Goal: Task Accomplishment & Management: Manage account settings

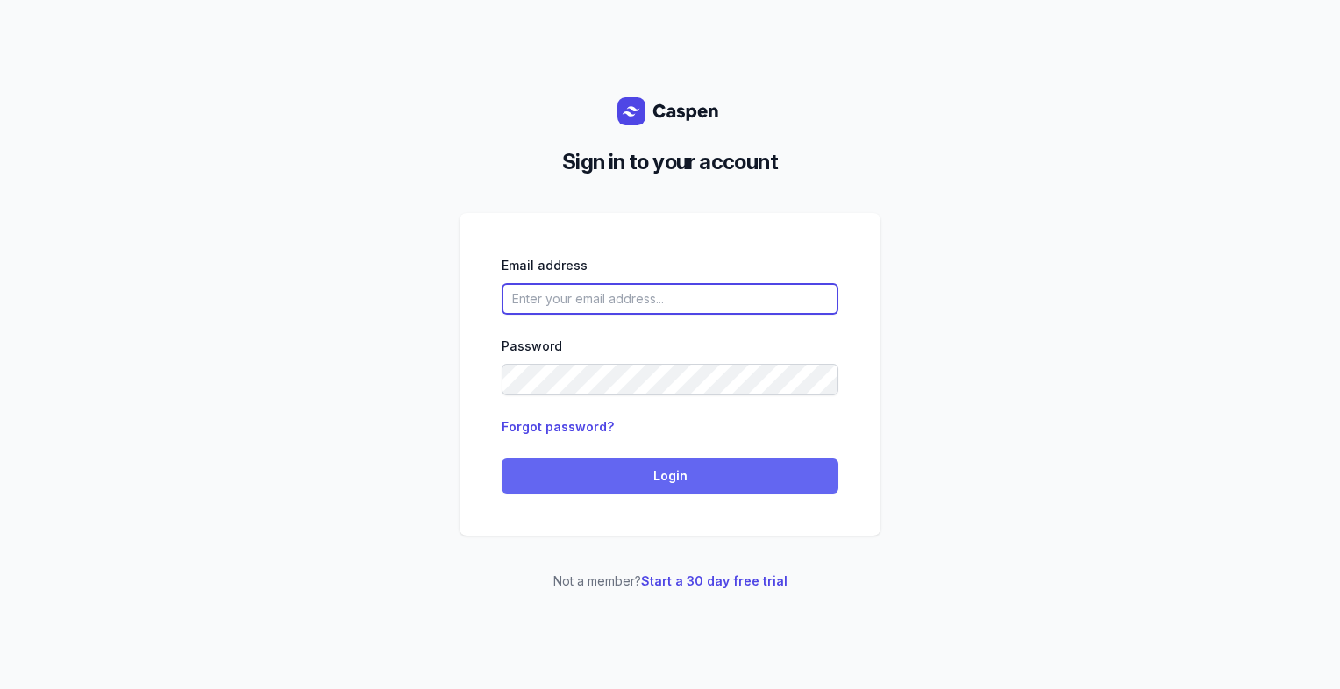
type input "[PERSON_NAME][EMAIL_ADDRESS][DOMAIN_NAME][PERSON_NAME]"
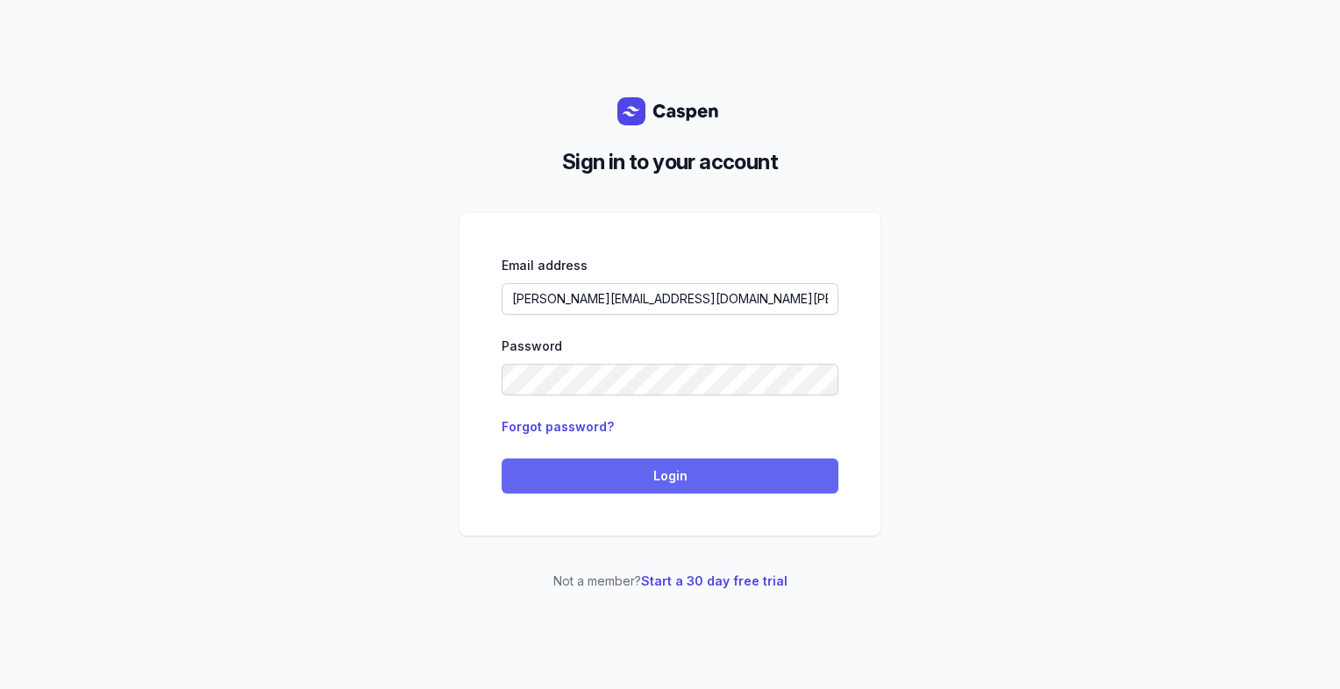
click at [648, 481] on span "Login" at bounding box center [670, 476] width 316 height 21
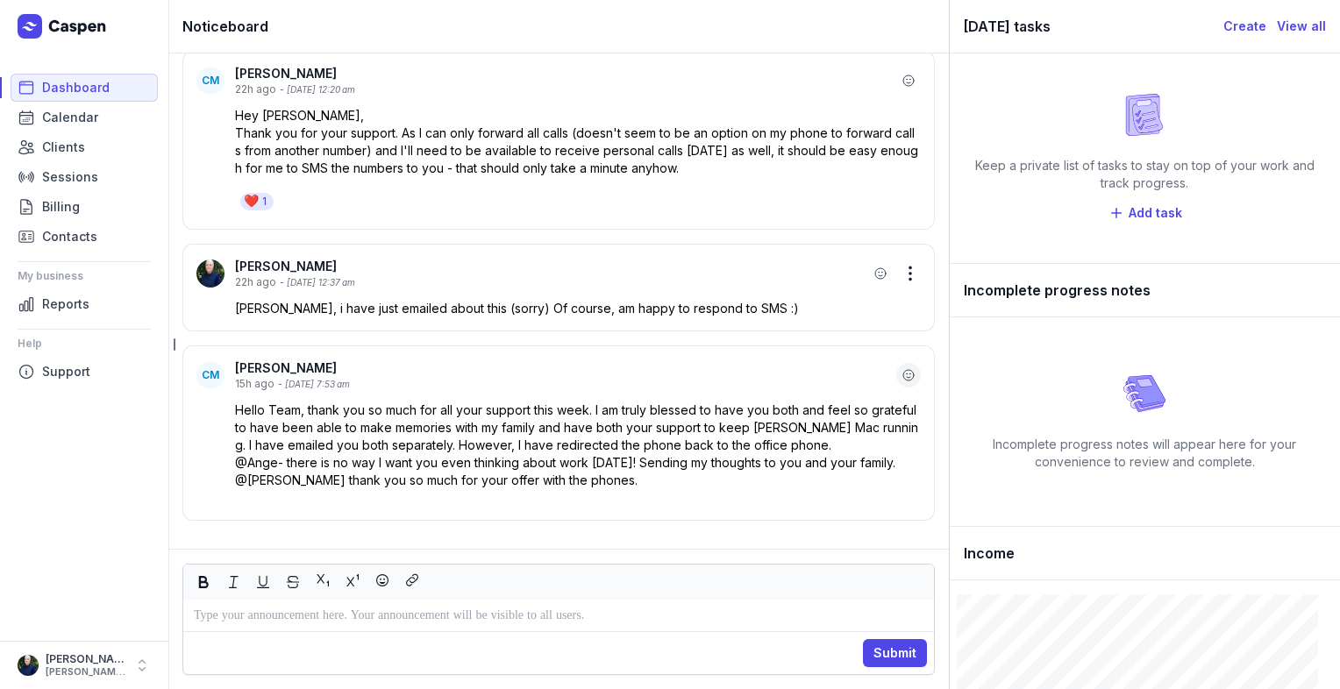
click at [903, 370] on icon "button" at bounding box center [908, 375] width 11 height 11
click at [706, 324] on div "👍" at bounding box center [714, 324] width 26 height 28
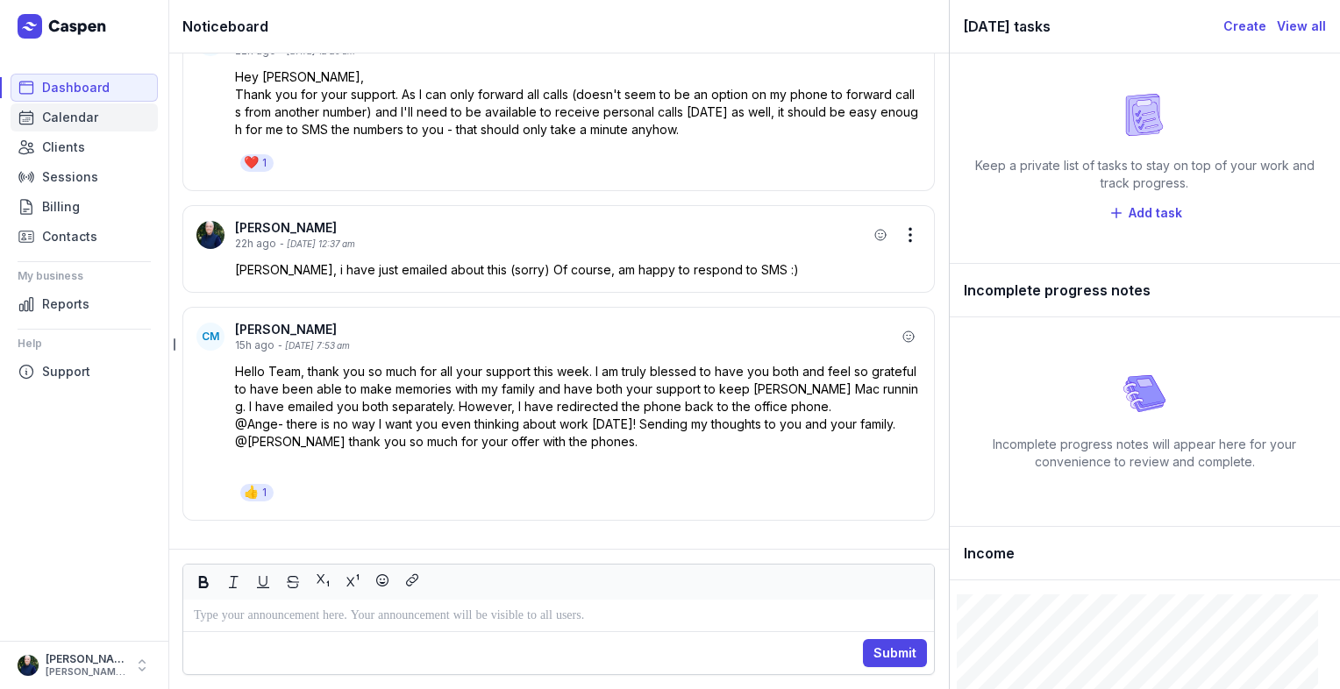
click at [59, 118] on span "Calendar" at bounding box center [70, 117] width 56 height 21
select select "week"
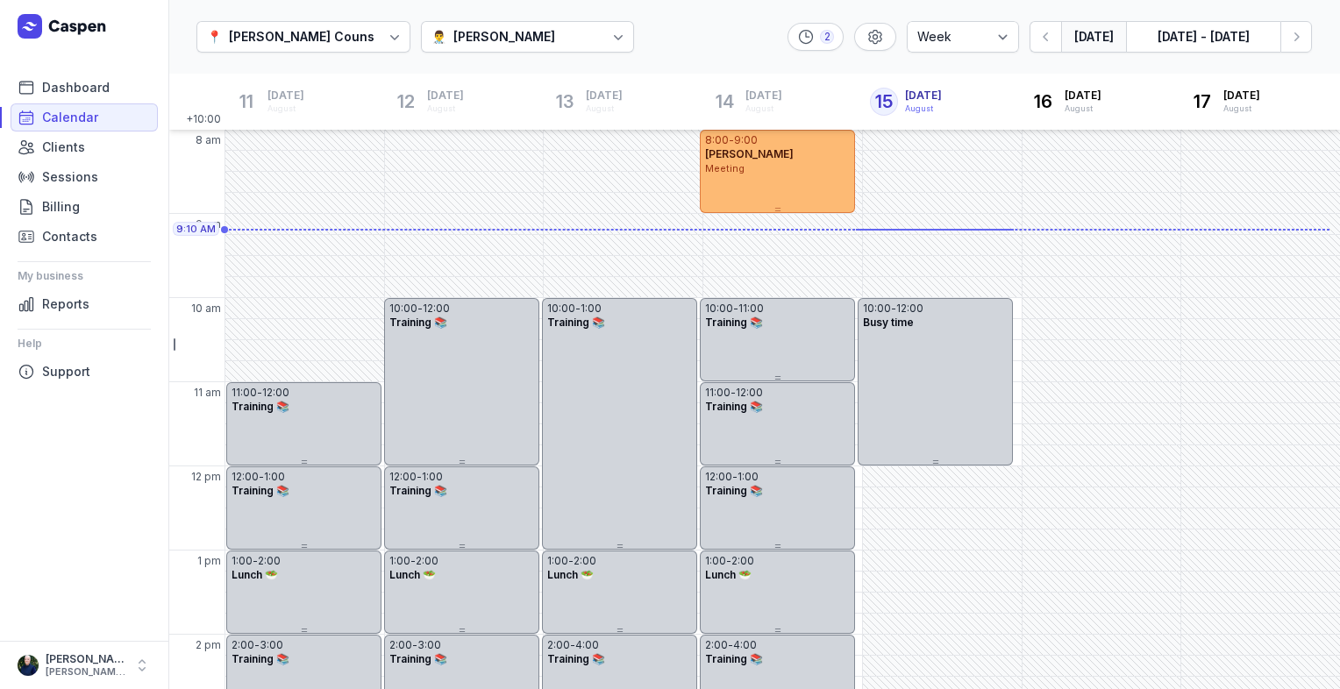
click at [555, 44] on div "Courtney McAliece" at bounding box center [504, 36] width 102 height 21
click at [516, 139] on div "Tanya Fisher" at bounding box center [504, 135] width 102 height 18
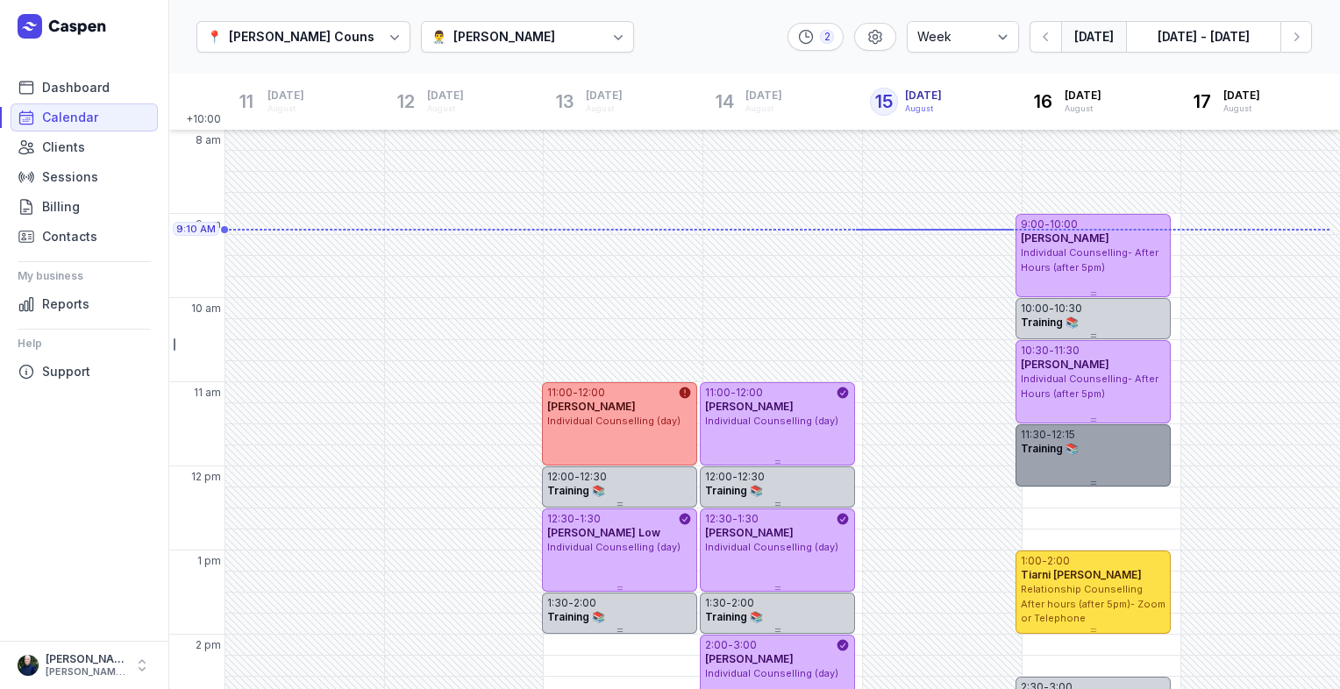
click at [1077, 460] on div "11:30 - 12:15 Training 📚" at bounding box center [1092, 455] width 155 height 62
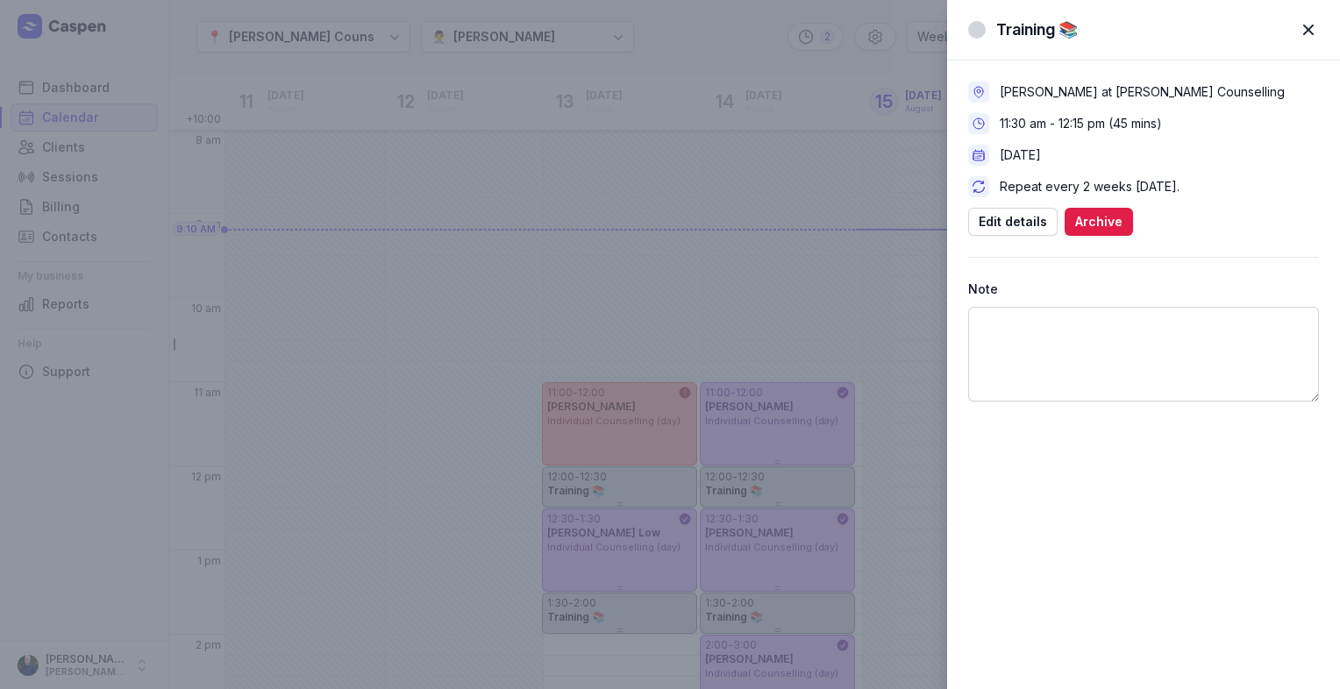
click at [1314, 32] on span "button" at bounding box center [1308, 30] width 39 height 39
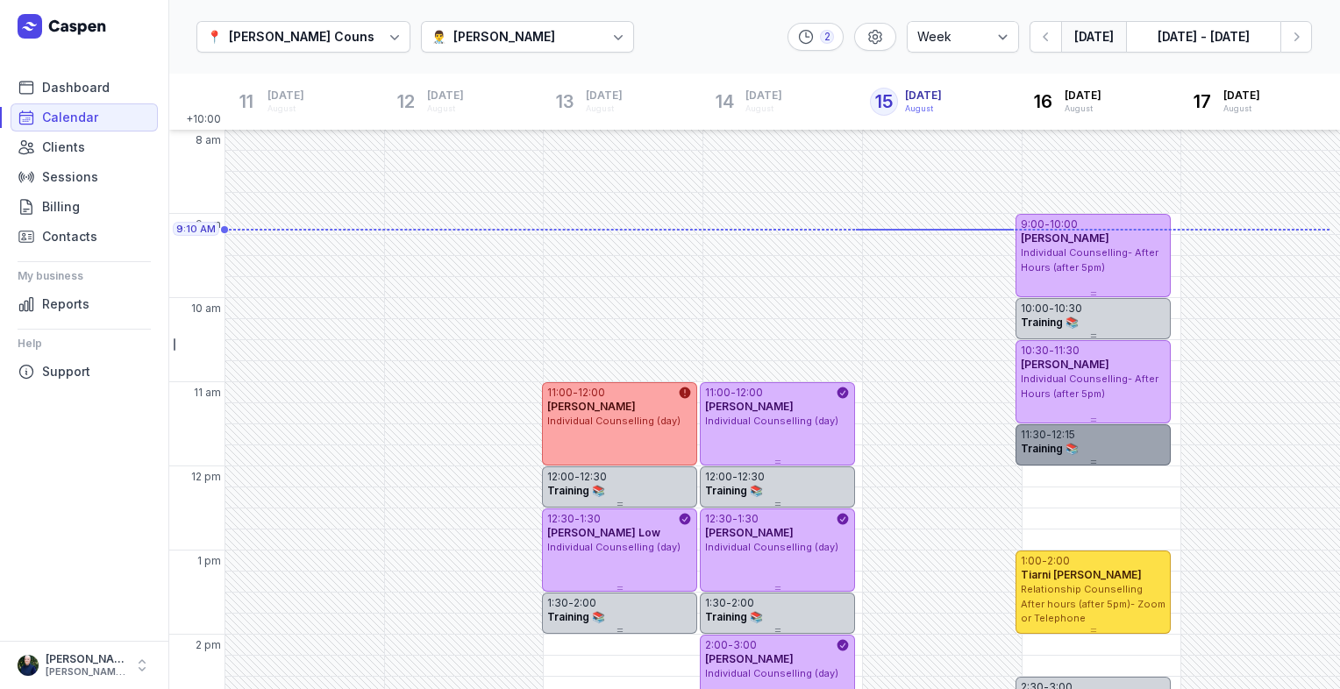
drag, startPoint x: 1093, startPoint y: 482, endPoint x: 1087, endPoint y: 458, distance: 25.3
click at [1087, 459] on div at bounding box center [1092, 462] width 155 height 7
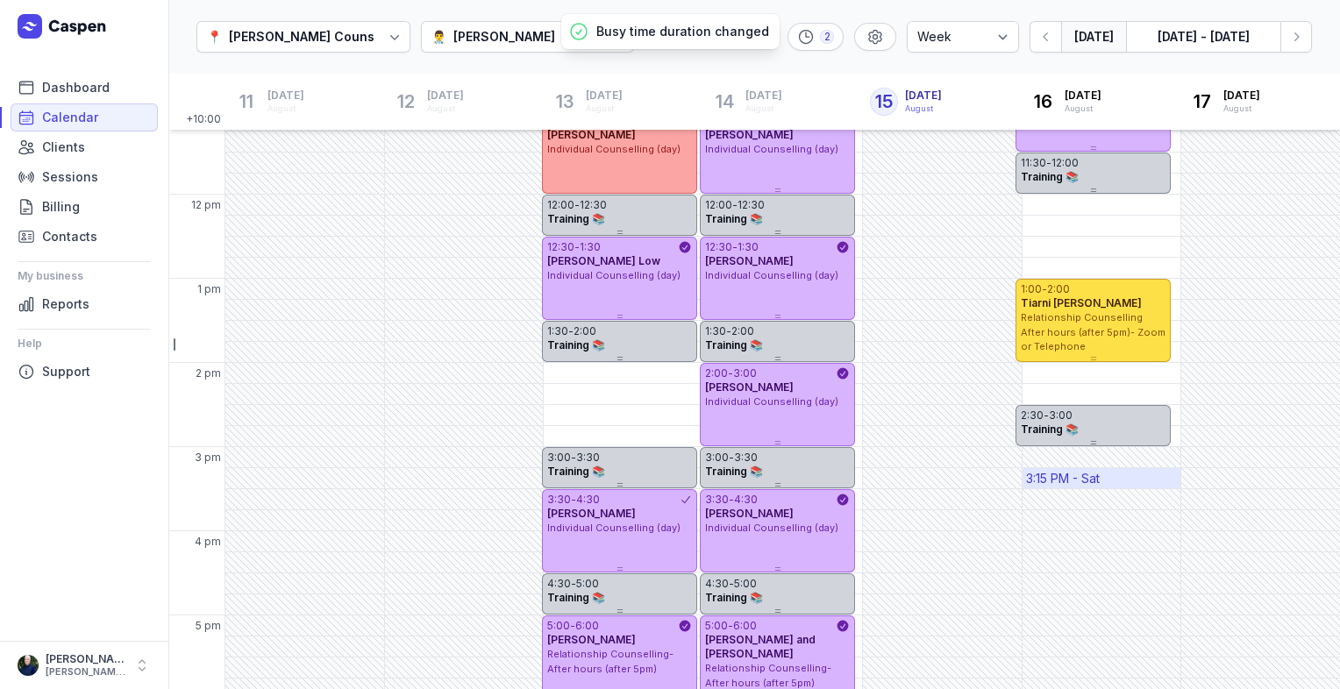
scroll to position [351, 0]
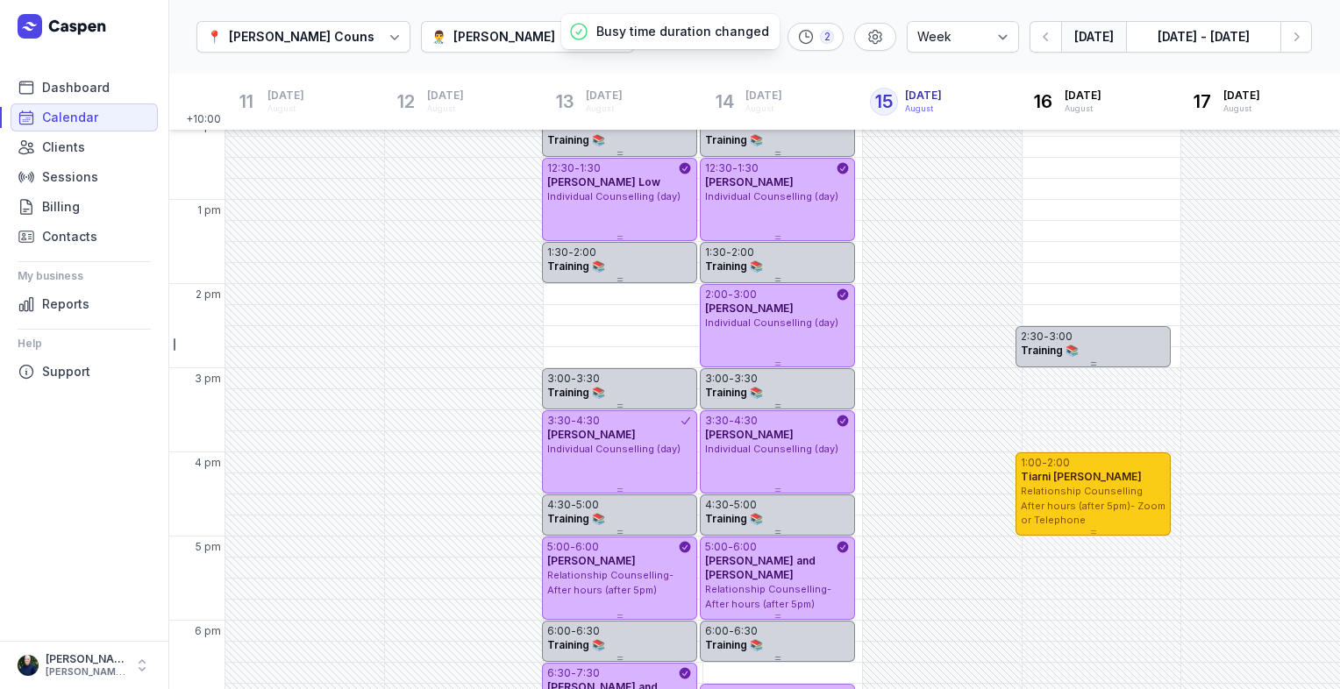
drag, startPoint x: 1108, startPoint y: 250, endPoint x: 1100, endPoint y: 503, distance: 253.6
click at [1100, 503] on span "Relationship Counselling After hours (after 5pm)- Zoom or Telephone" at bounding box center [1093, 505] width 145 height 41
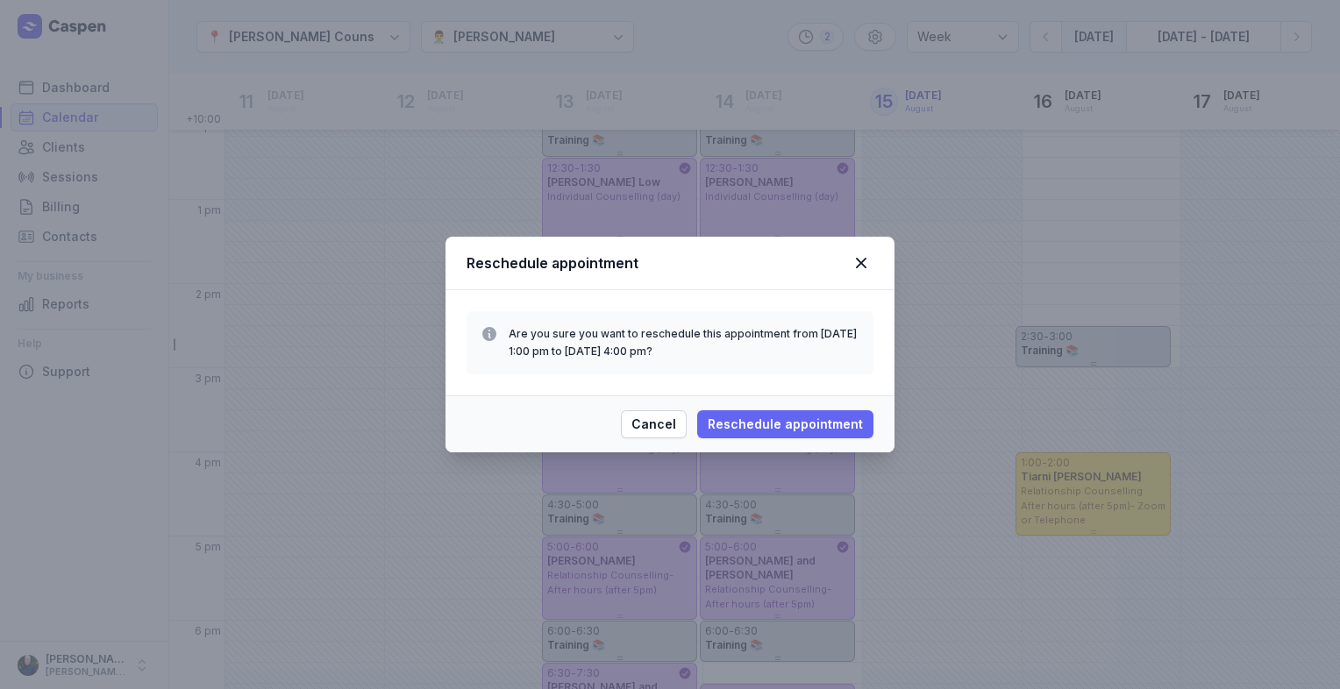
click at [742, 423] on span "Reschedule appointment" at bounding box center [785, 424] width 155 height 21
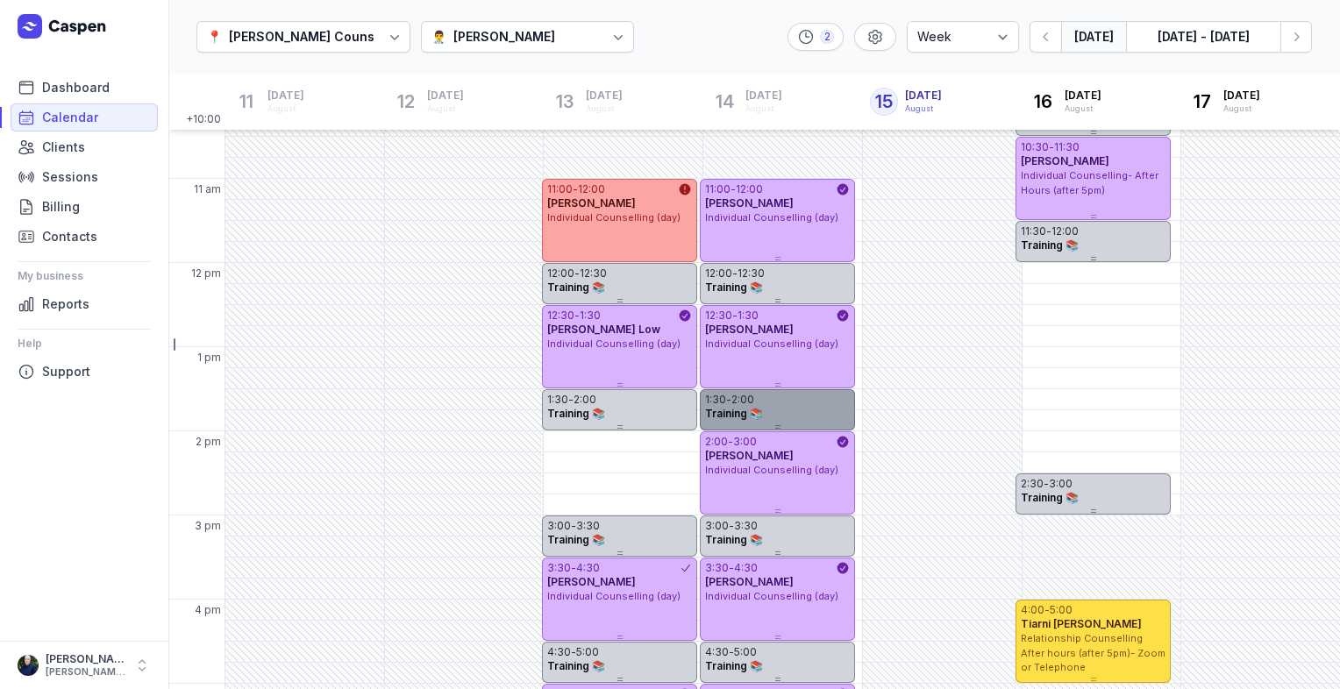
scroll to position [0, 0]
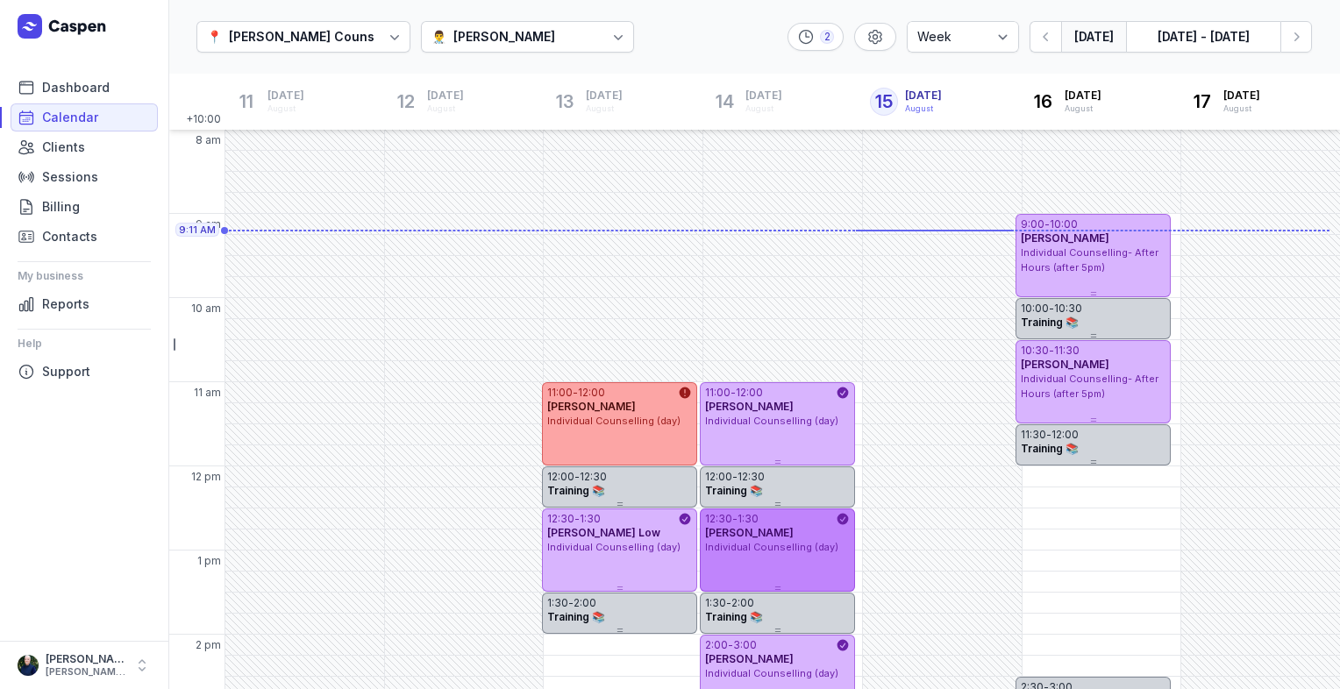
click at [744, 536] on span "Sean Frazer" at bounding box center [749, 532] width 89 height 13
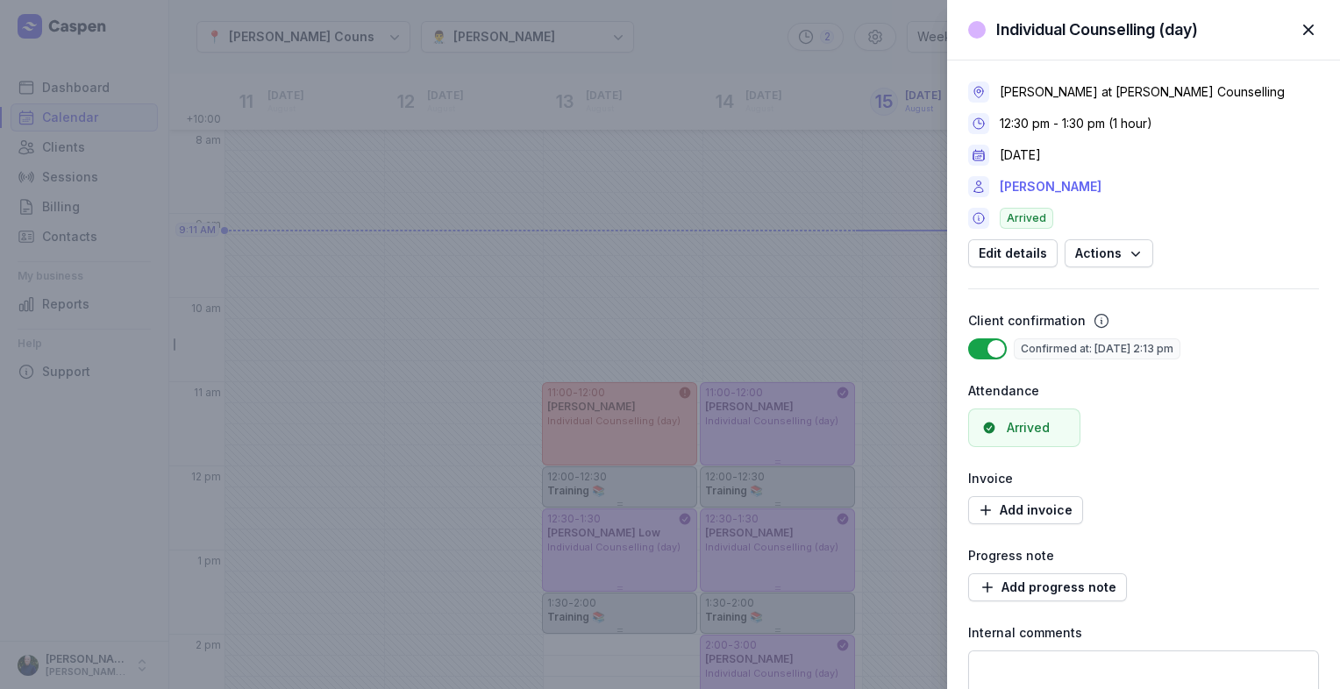
click at [1047, 188] on link "Sean Frazer" at bounding box center [1051, 186] width 102 height 21
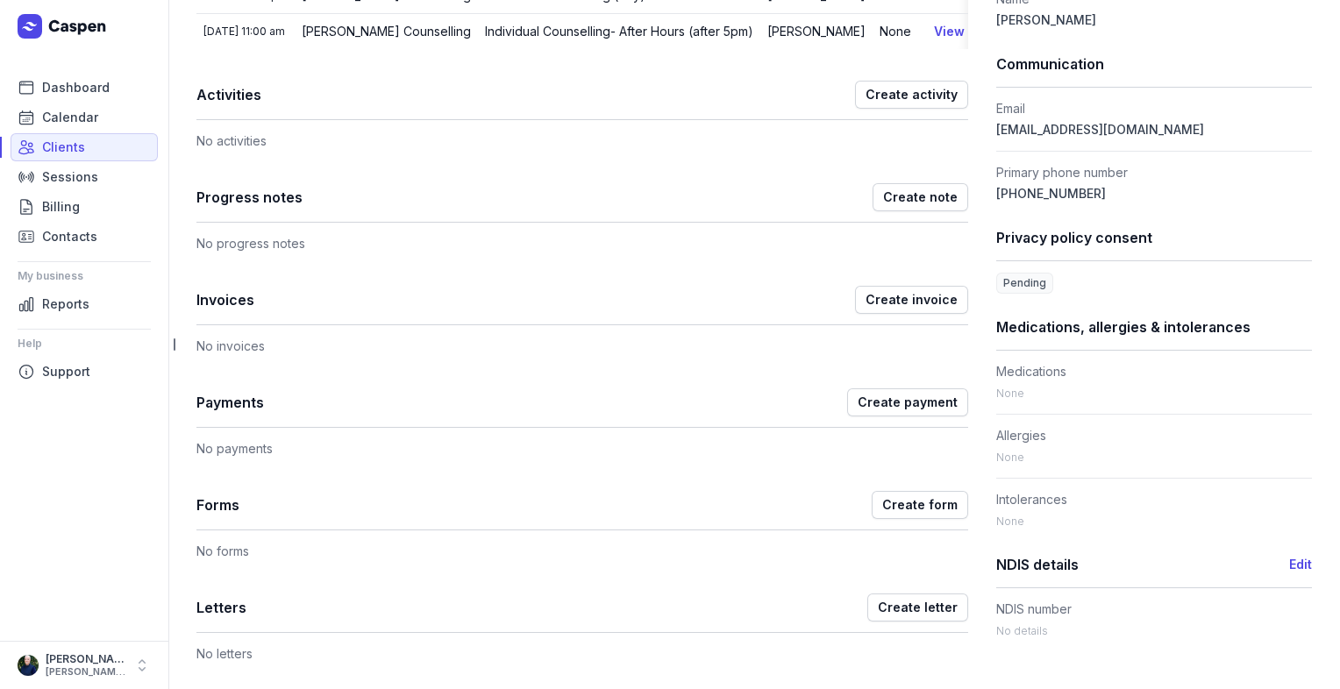
scroll to position [175, 0]
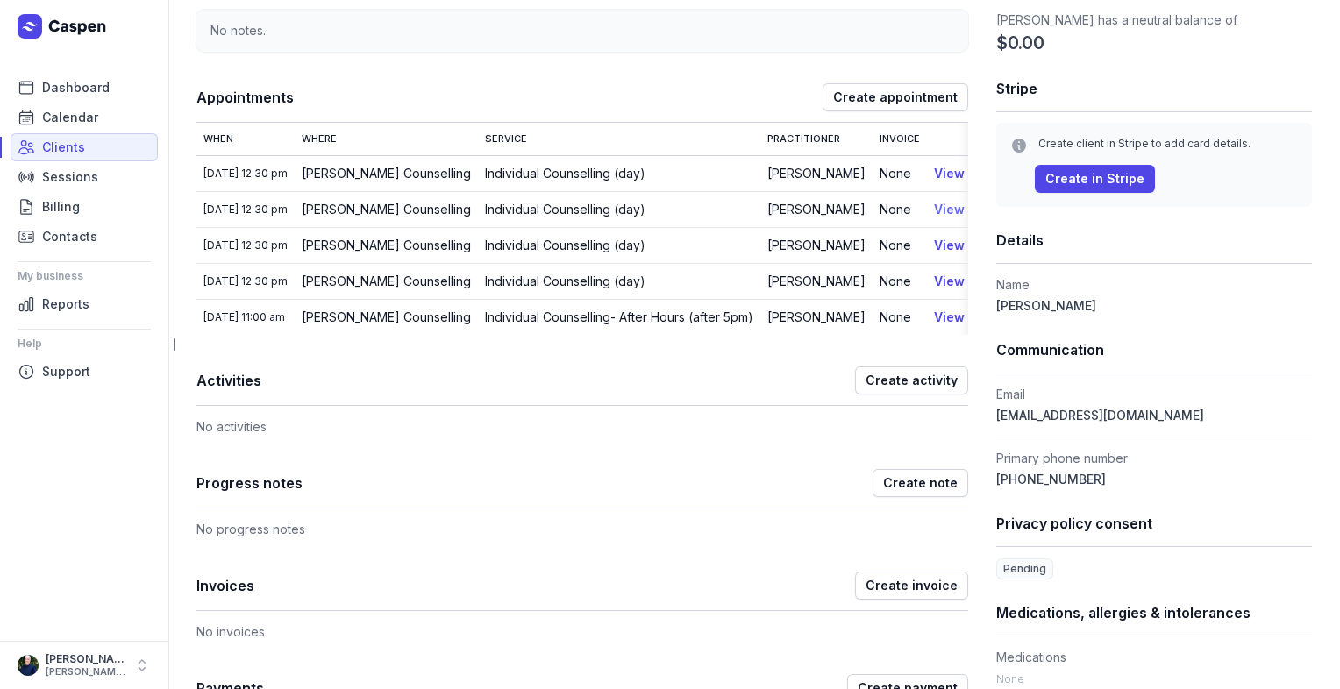
click at [936, 205] on link "View" at bounding box center [949, 209] width 31 height 15
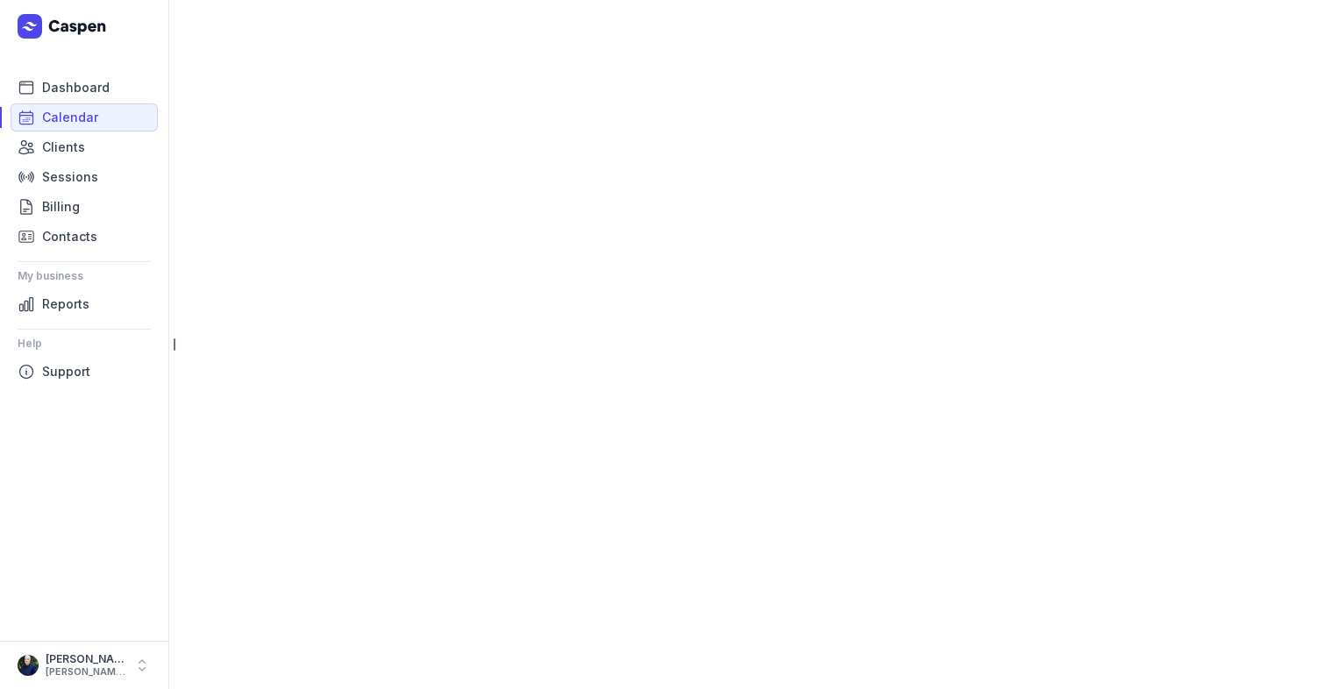
select select "week"
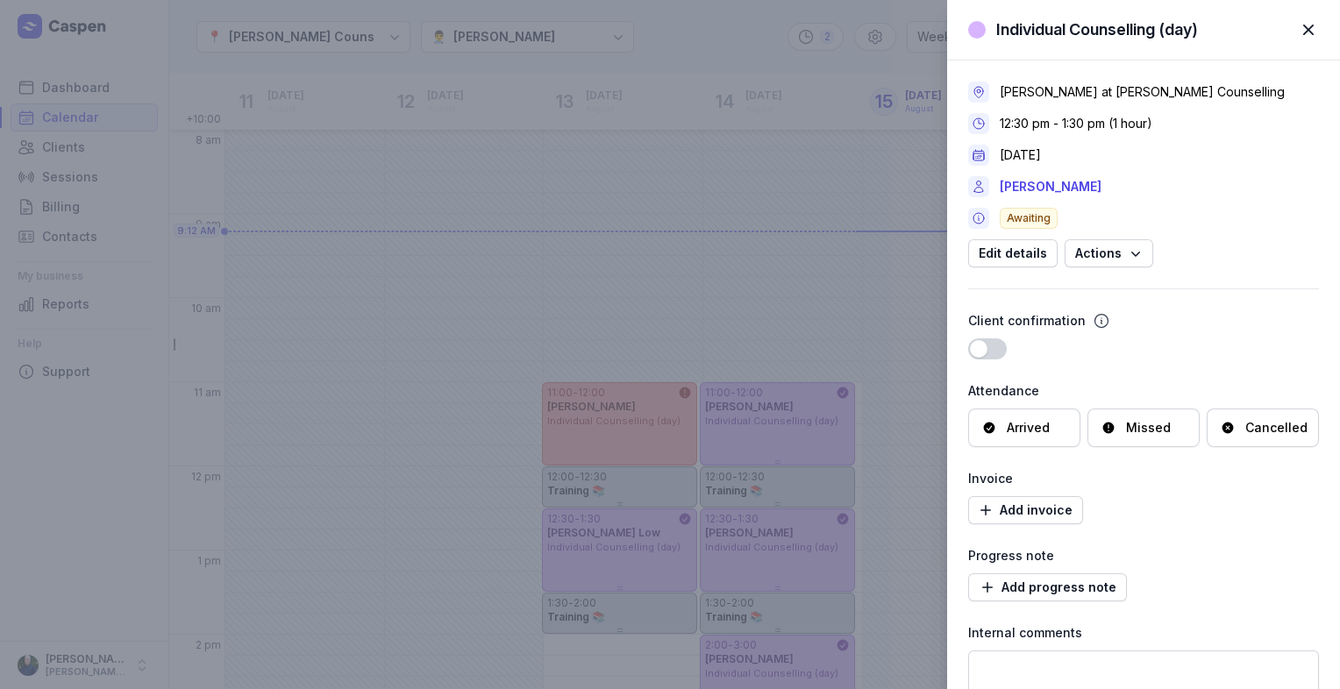
click at [1314, 33] on span "button" at bounding box center [1308, 30] width 39 height 39
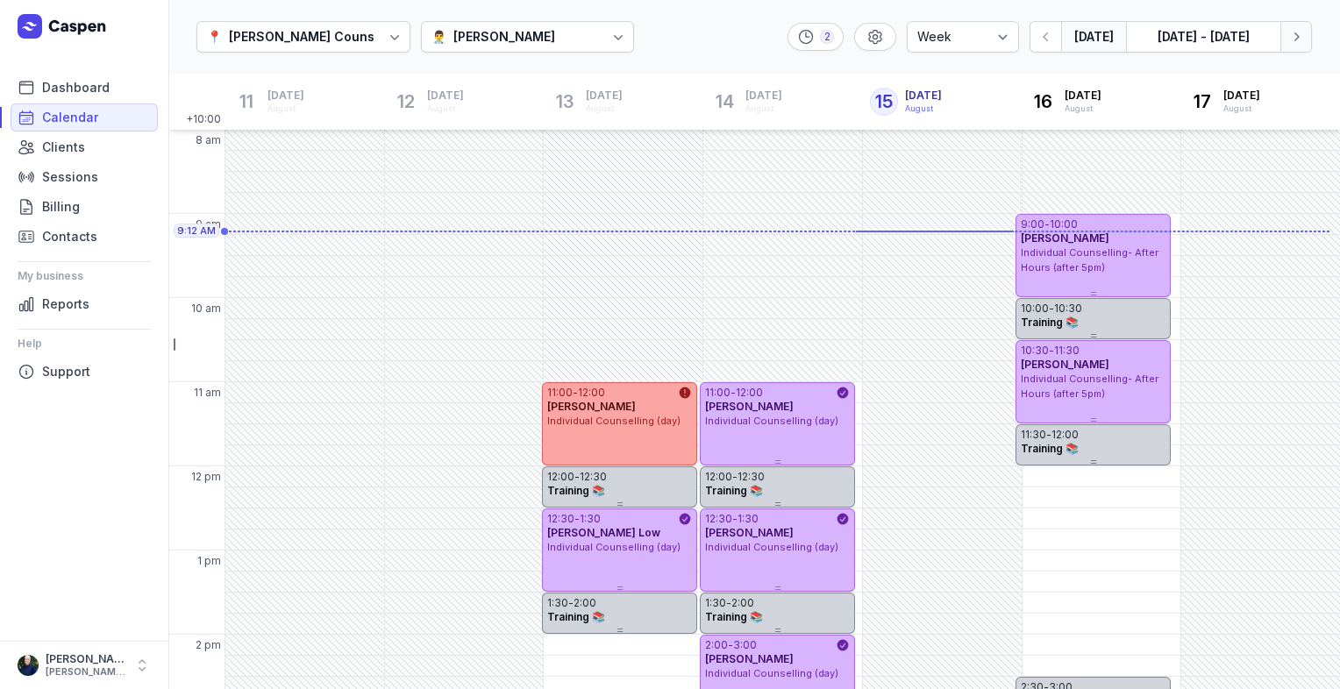
click at [1286, 38] on button "Next week" at bounding box center [1296, 37] width 32 height 32
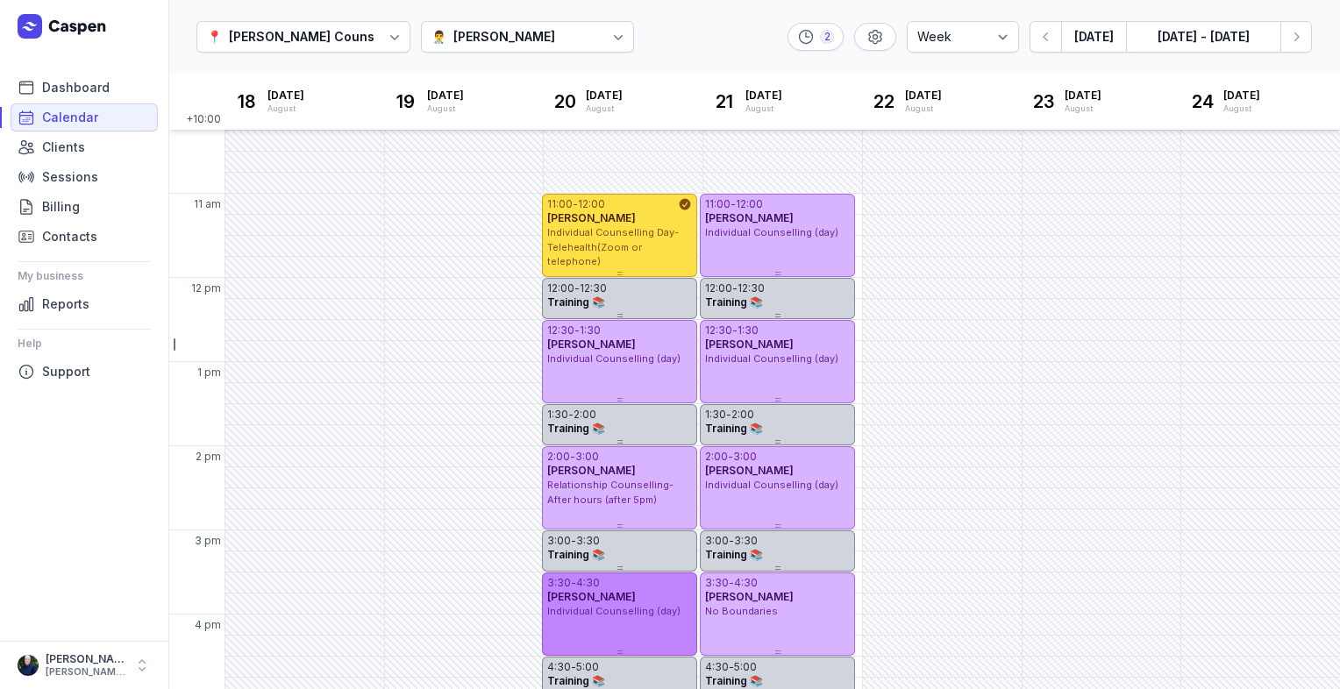
scroll to position [188, 0]
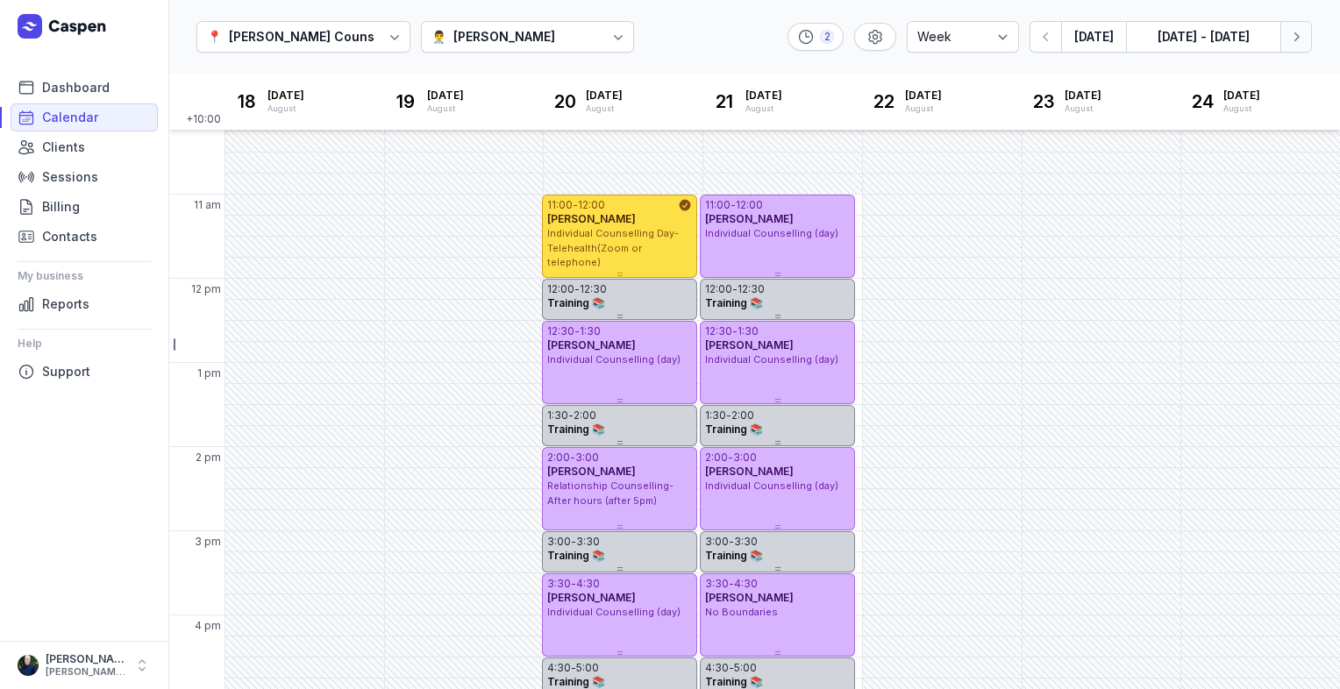
click at [1298, 43] on icon "button" at bounding box center [1296, 37] width 18 height 18
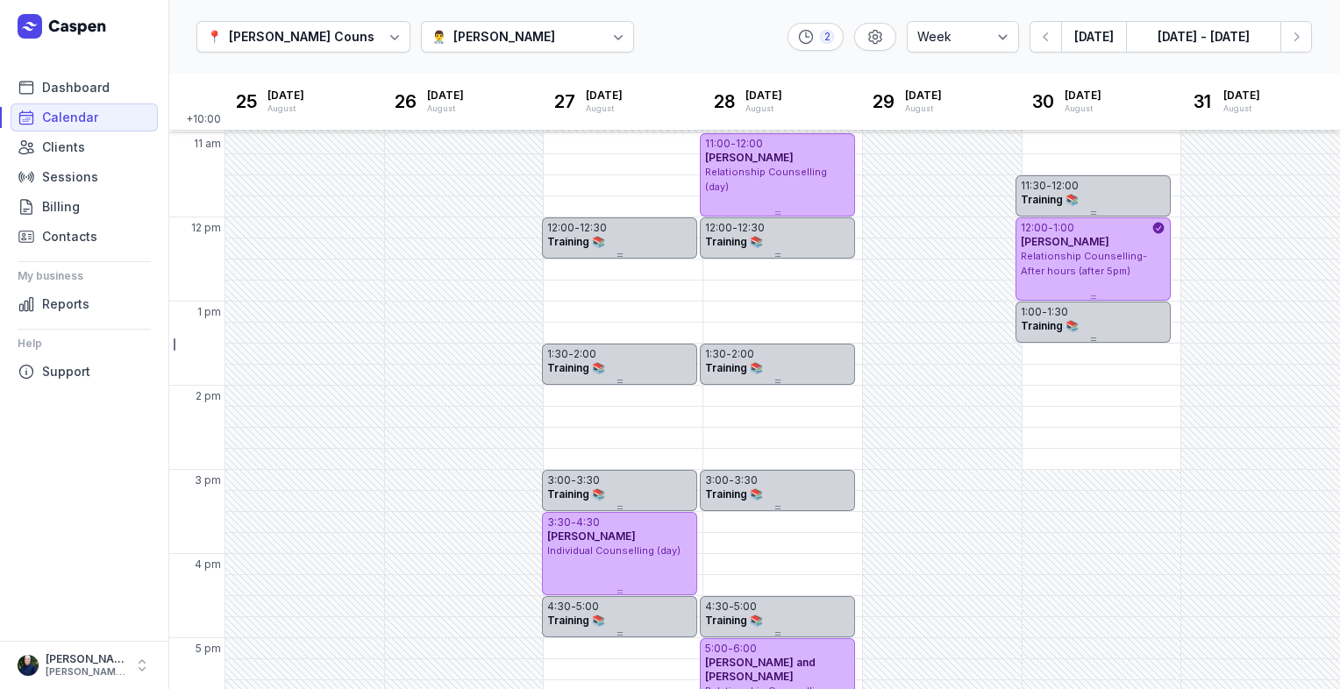
scroll to position [188, 0]
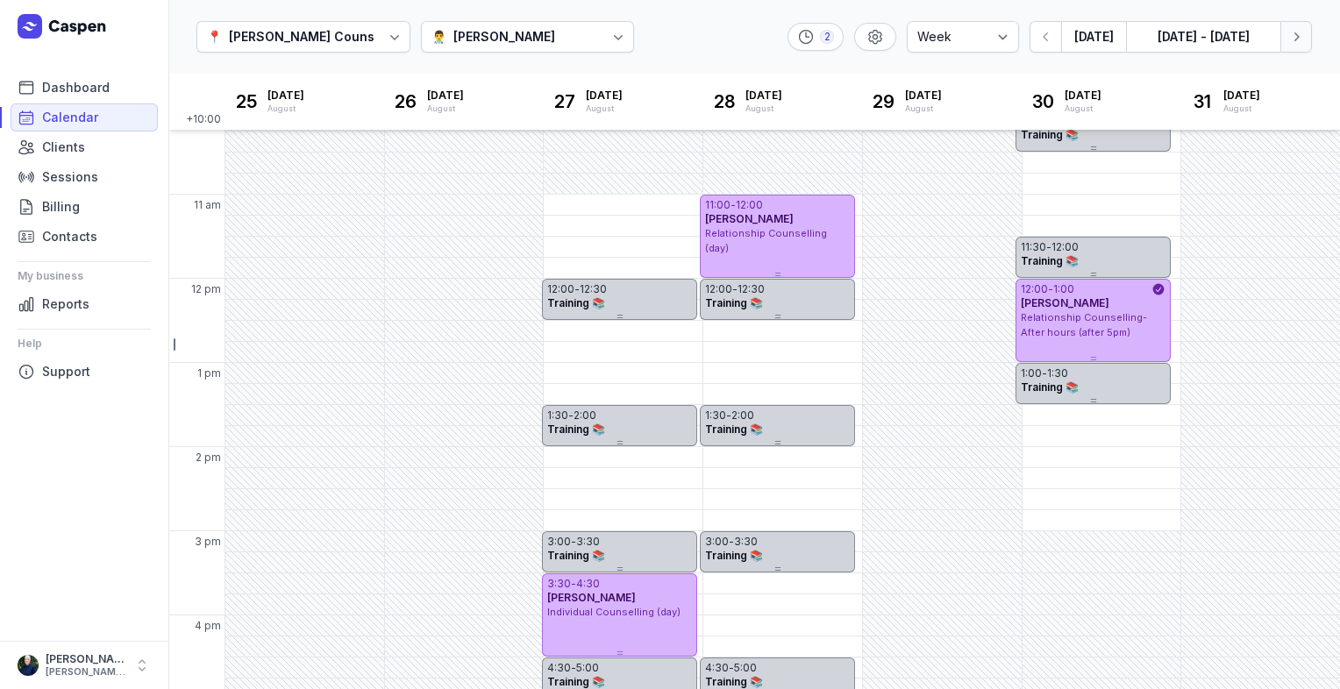
click at [1301, 44] on icon "button" at bounding box center [1296, 37] width 18 height 18
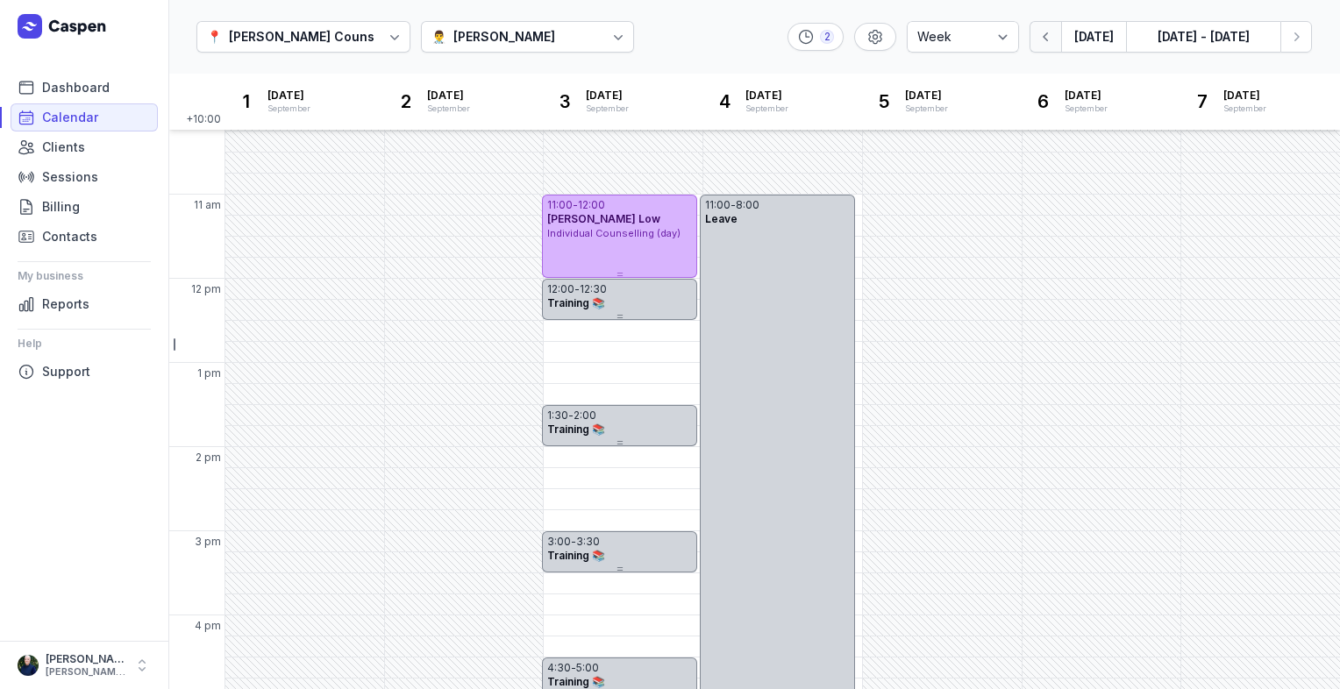
click at [1049, 44] on icon "button" at bounding box center [1046, 37] width 18 height 18
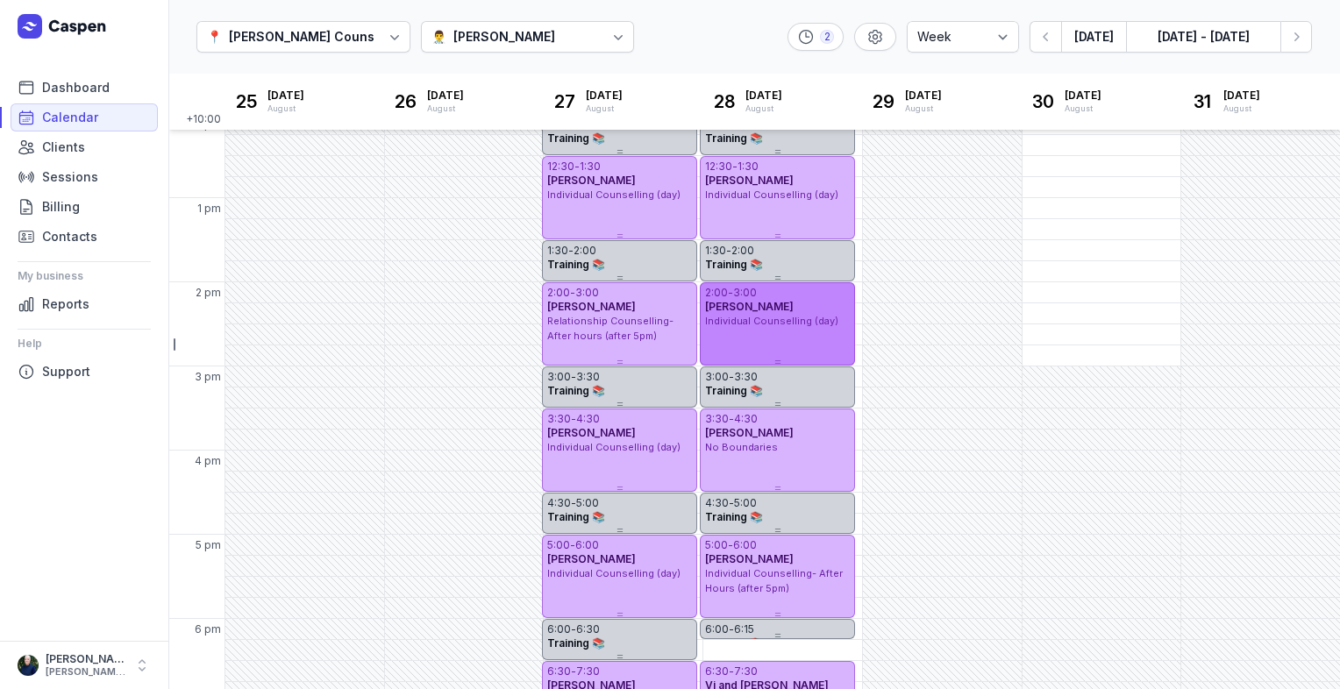
scroll to position [363, 0]
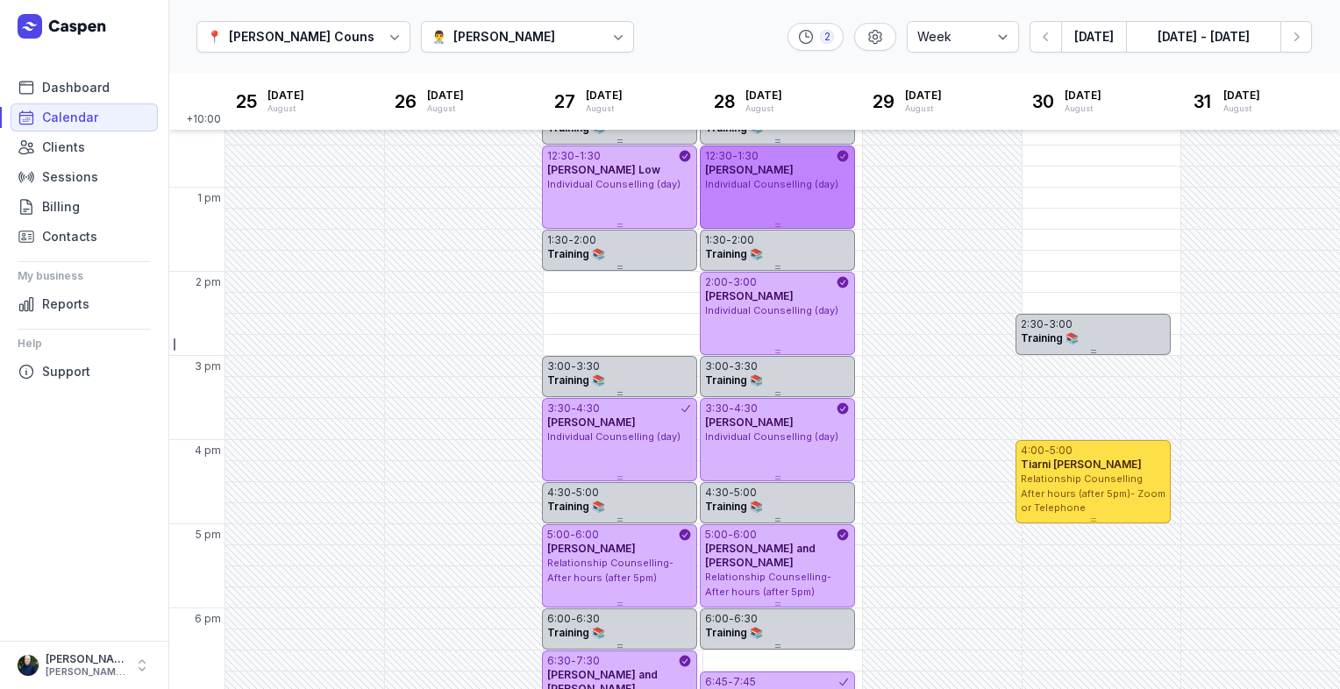
click at [739, 168] on span "Sean Frazer" at bounding box center [749, 169] width 89 height 13
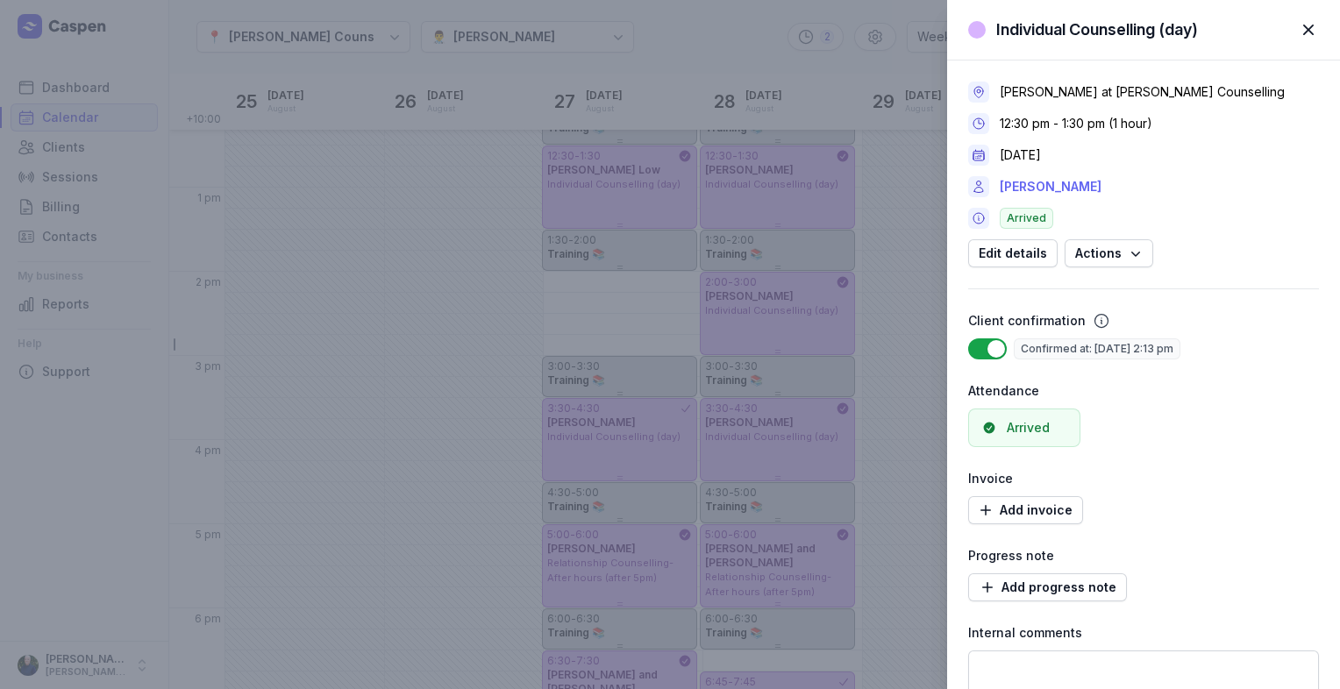
click at [1049, 189] on link "Sean Frazer" at bounding box center [1051, 186] width 102 height 21
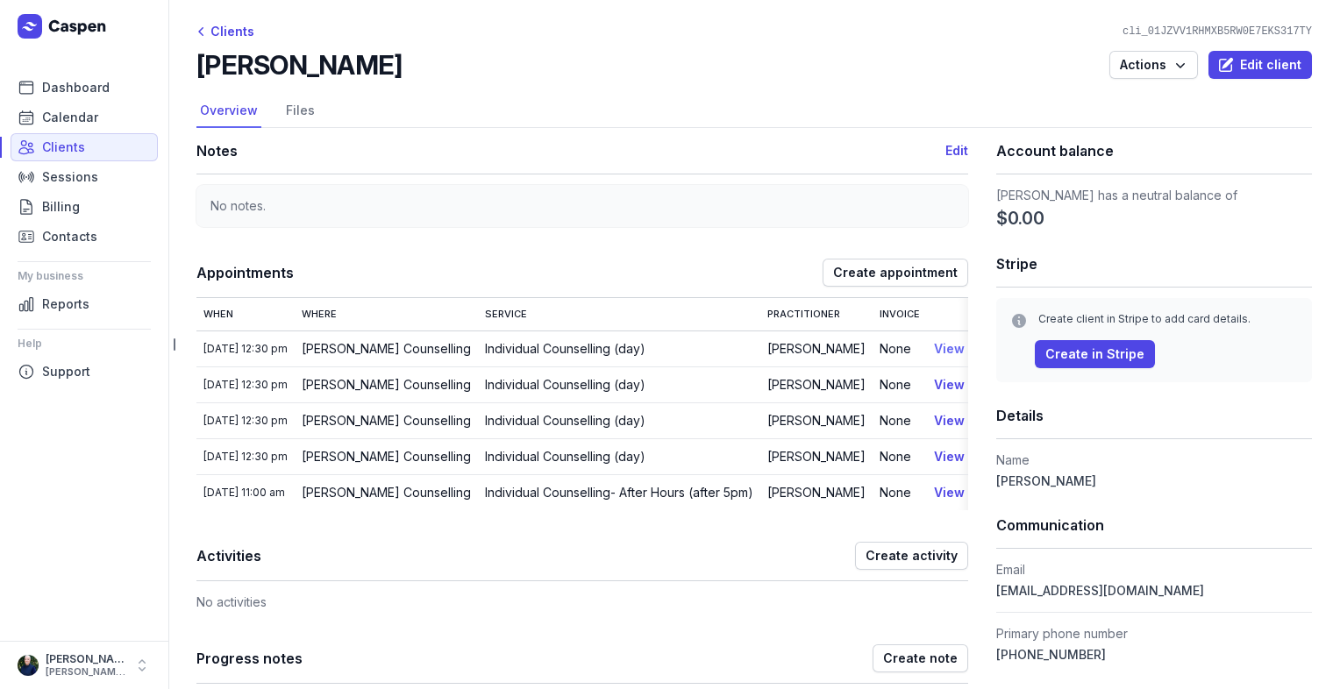
click at [944, 353] on link "View" at bounding box center [949, 348] width 31 height 15
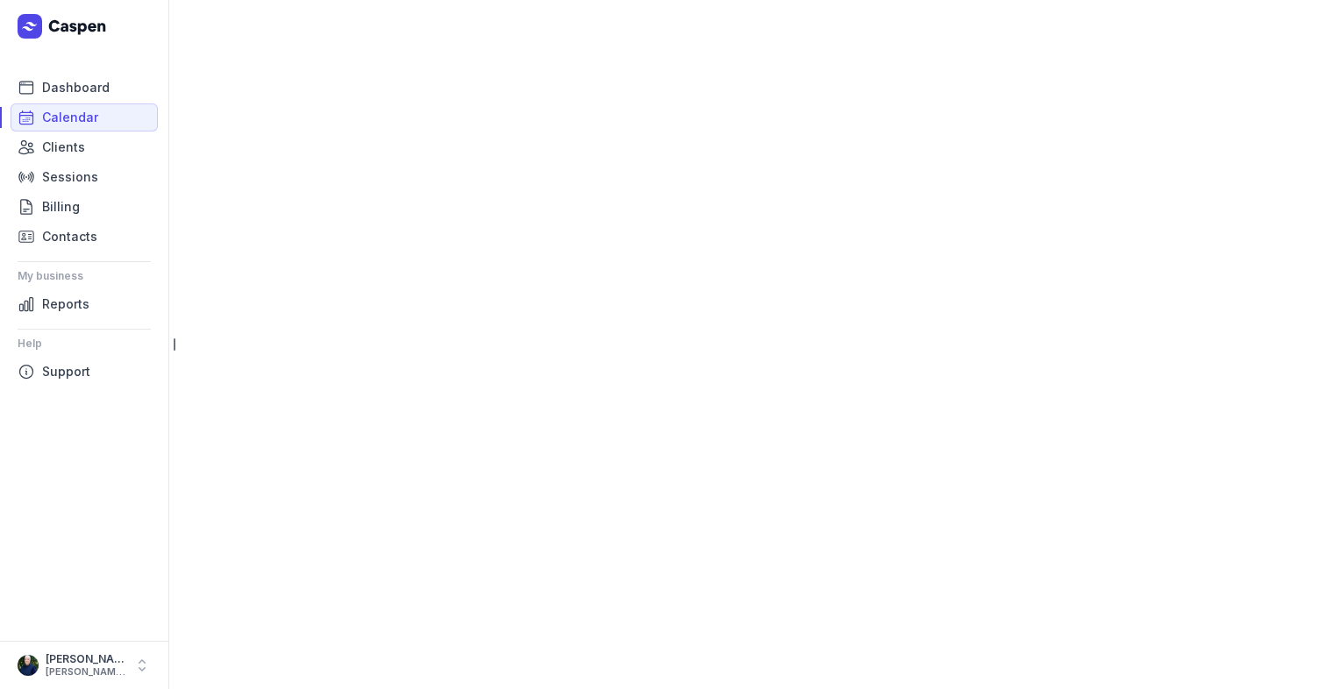
select select "week"
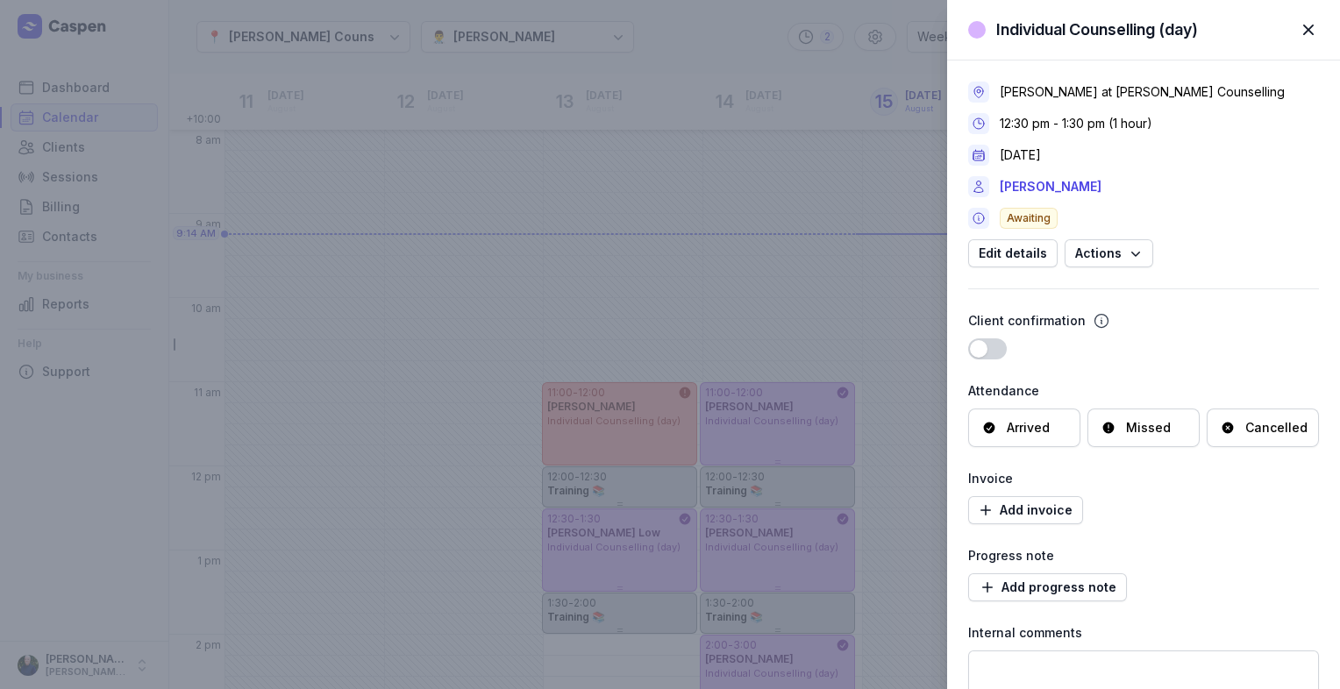
click at [1312, 34] on span "button" at bounding box center [1308, 30] width 39 height 39
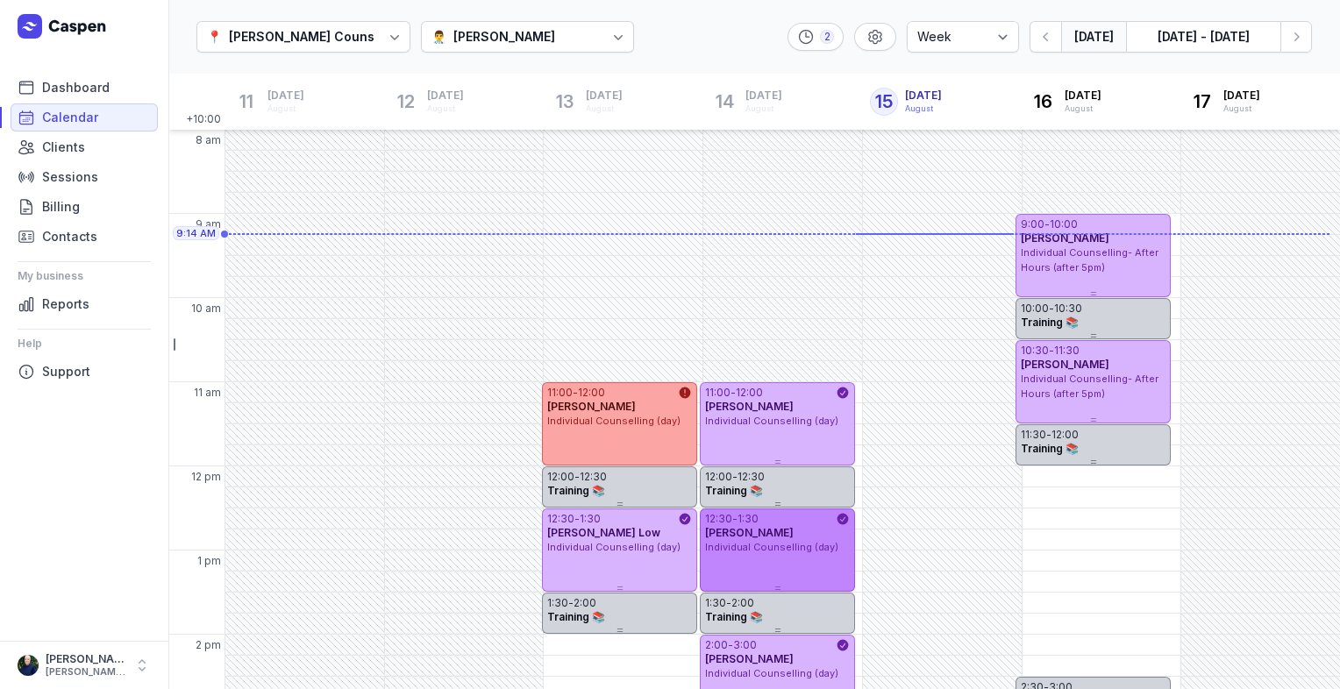
click at [796, 556] on div "12:30 - 1:30 Sean Frazer Individual Counselling (day)" at bounding box center [777, 550] width 155 height 83
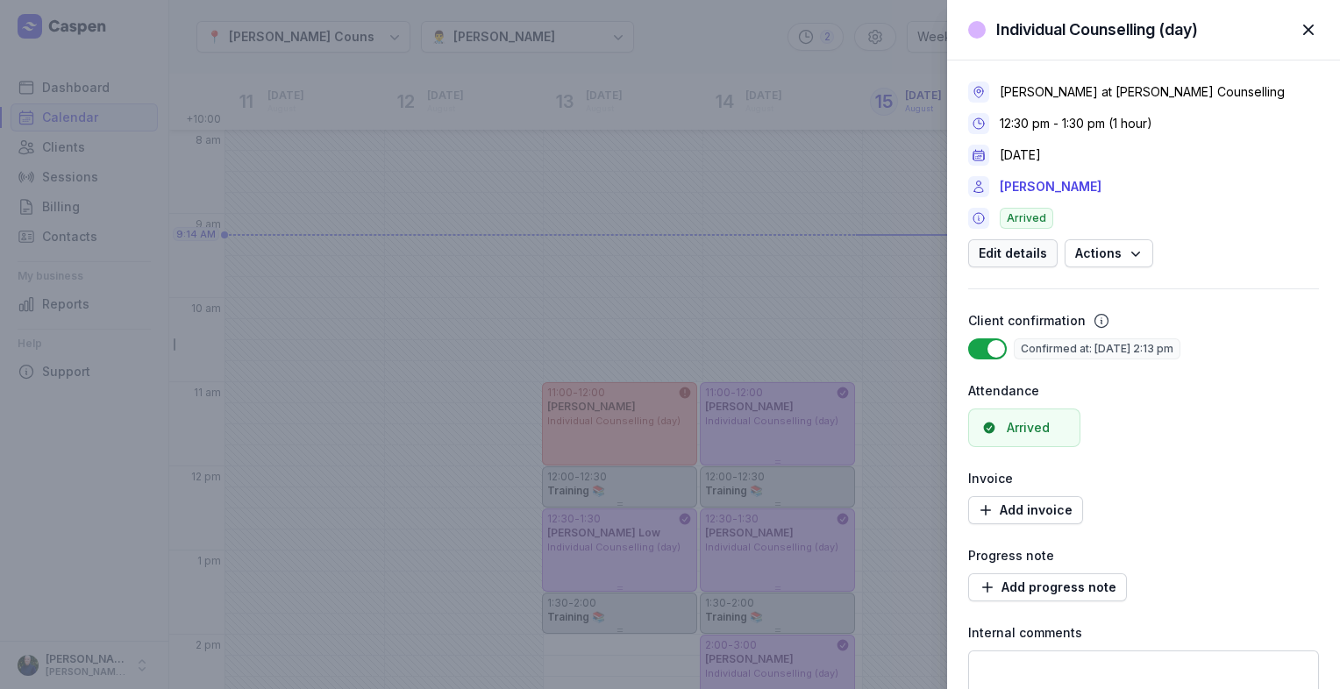
click at [1008, 259] on span "Edit details" at bounding box center [1013, 253] width 68 height 21
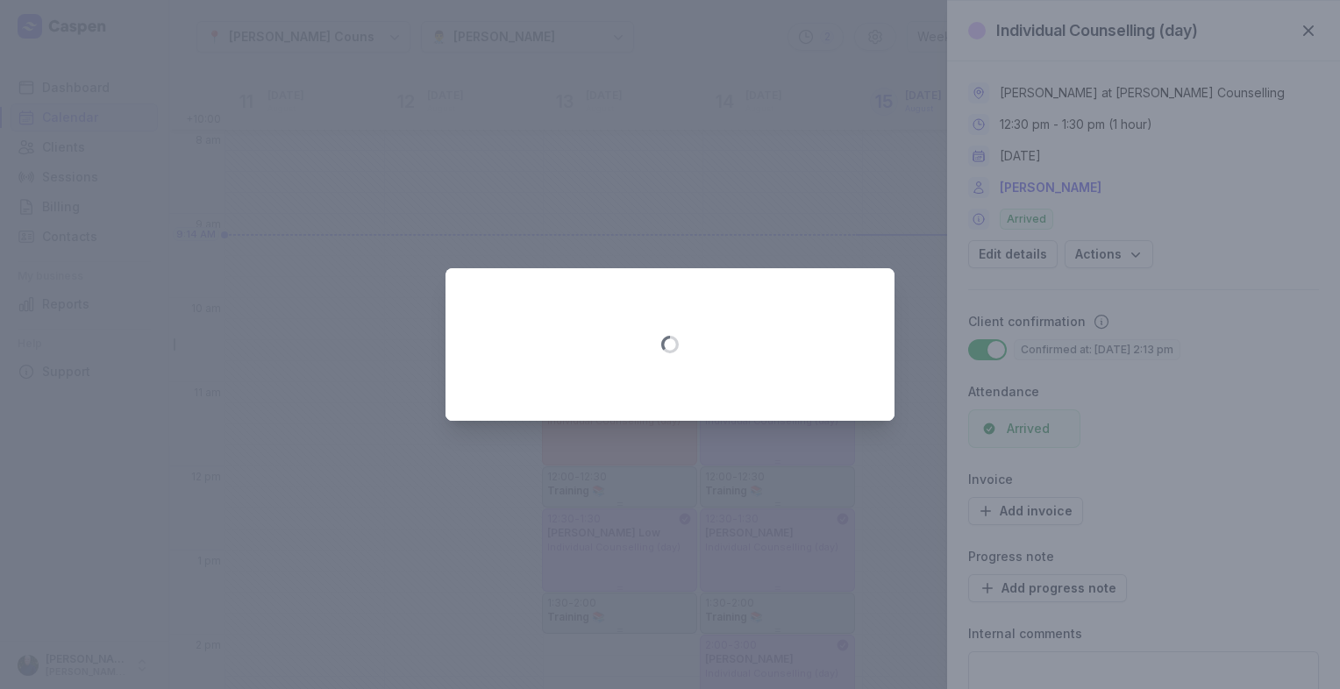
select select "12:30"
select select "13:30"
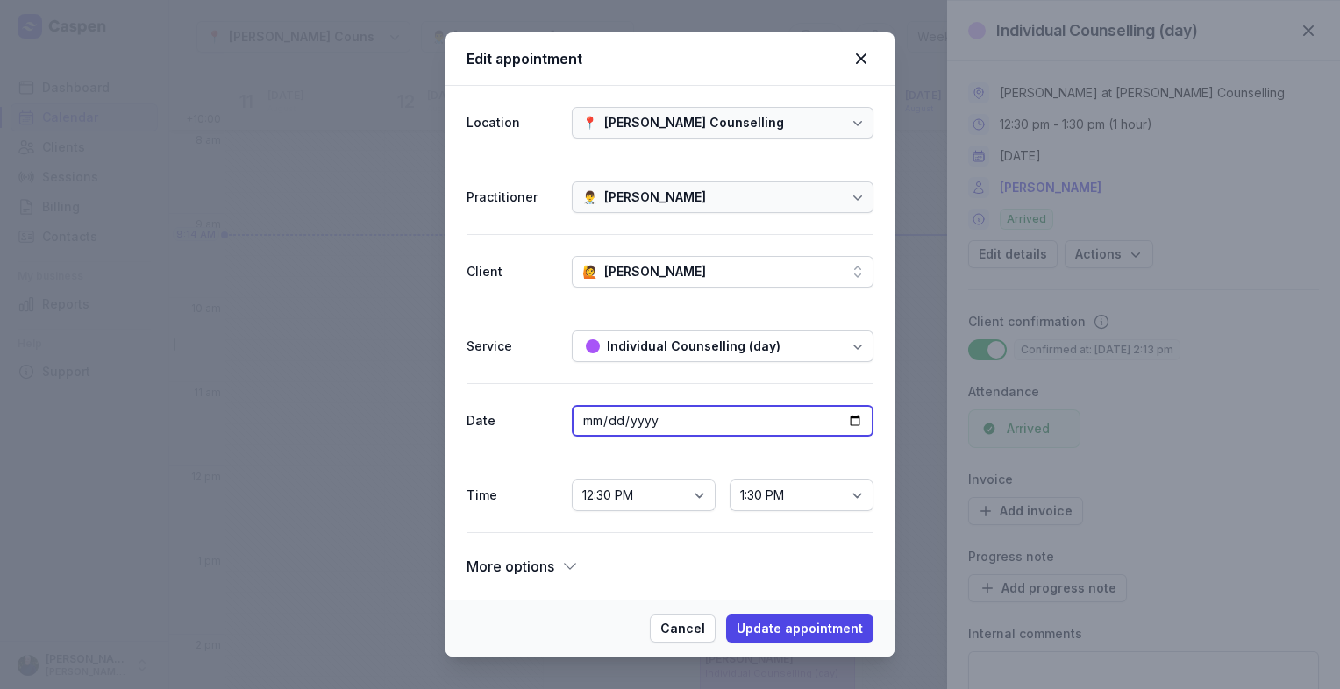
click at [857, 419] on input "2025-08-14" at bounding box center [723, 421] width 302 height 32
click at [509, 387] on div "Date 2025-08-14" at bounding box center [669, 420] width 407 height 75
click at [698, 630] on span "Cancel" at bounding box center [682, 628] width 45 height 21
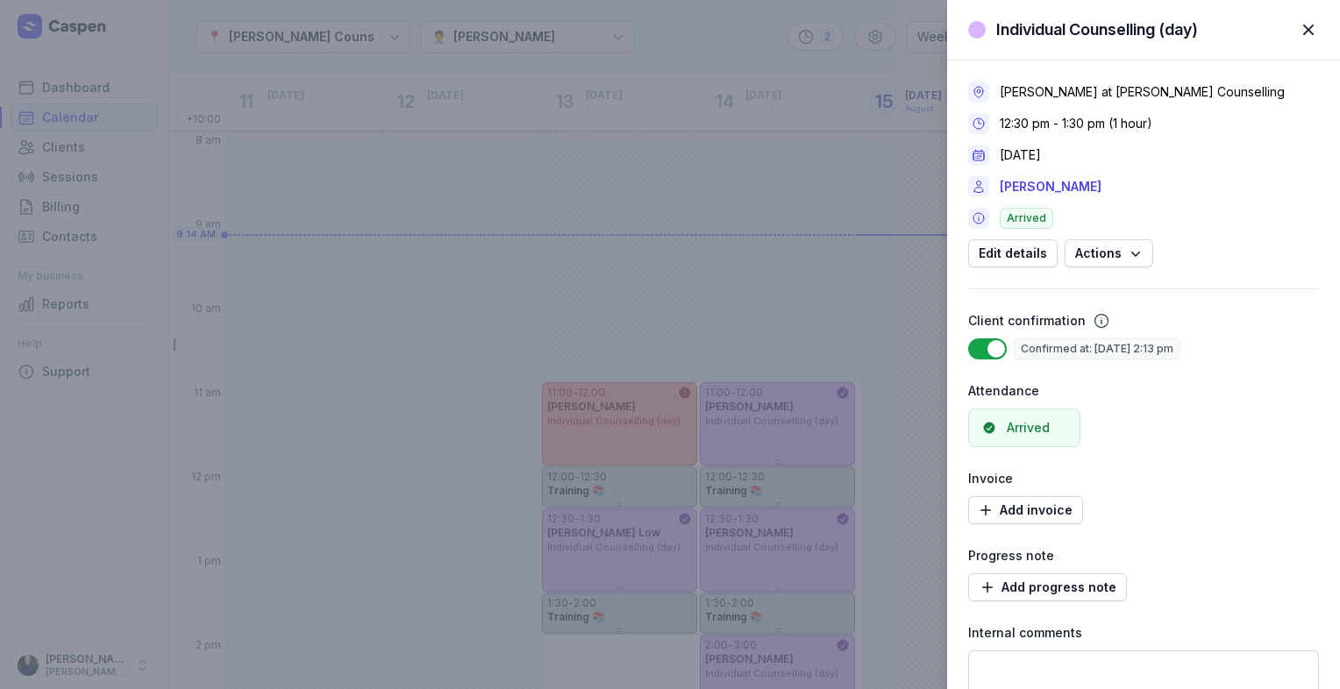
click at [1314, 30] on span "button" at bounding box center [1308, 30] width 39 height 39
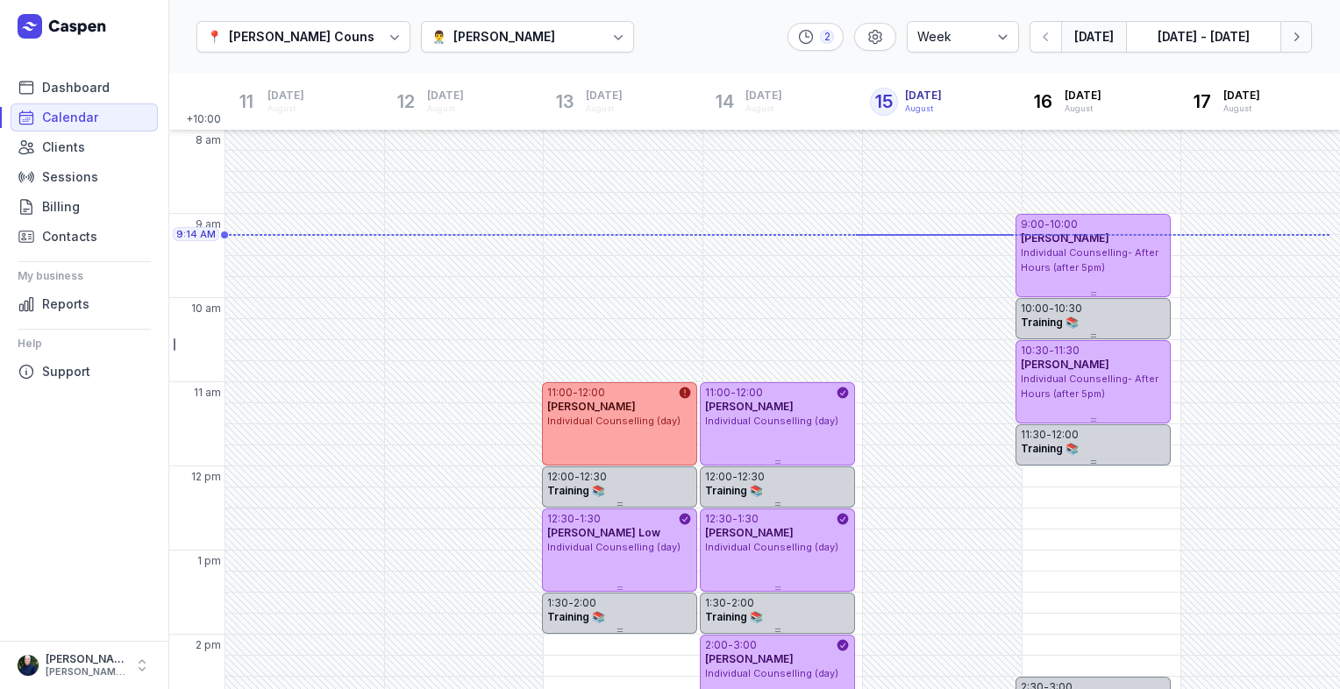
click at [1305, 42] on button "Next week" at bounding box center [1296, 37] width 32 height 32
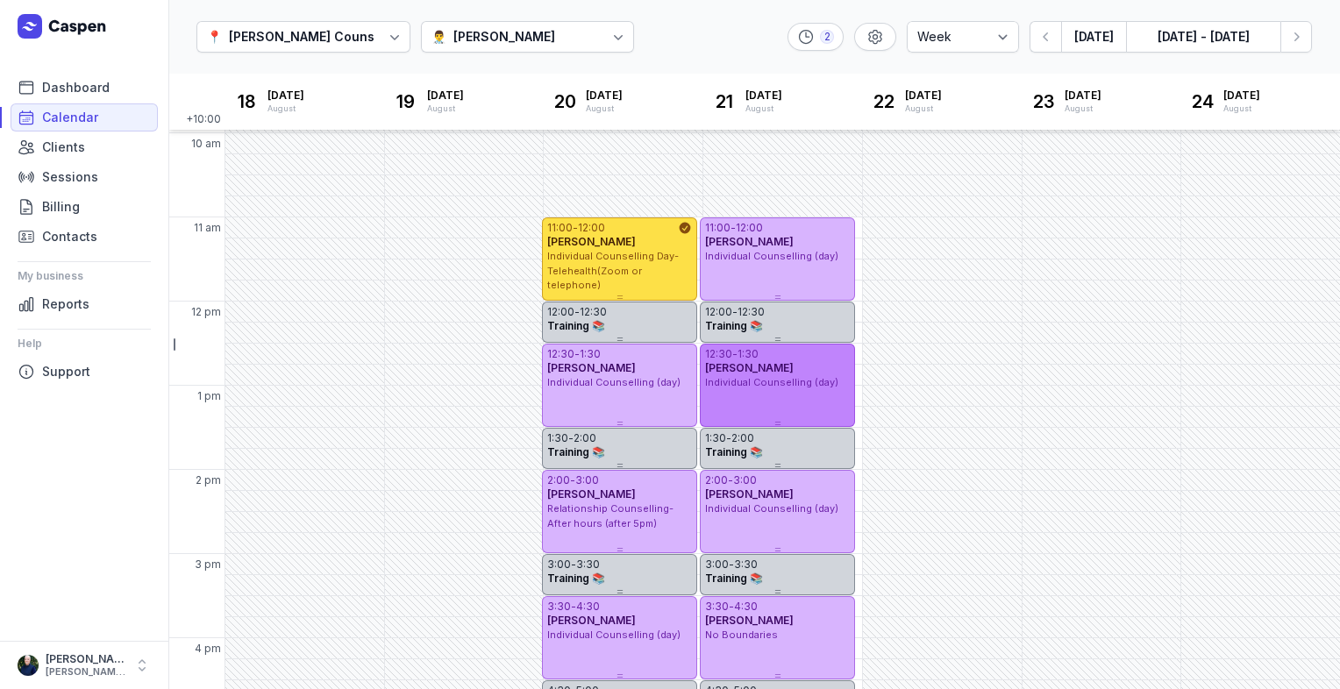
scroll to position [175, 0]
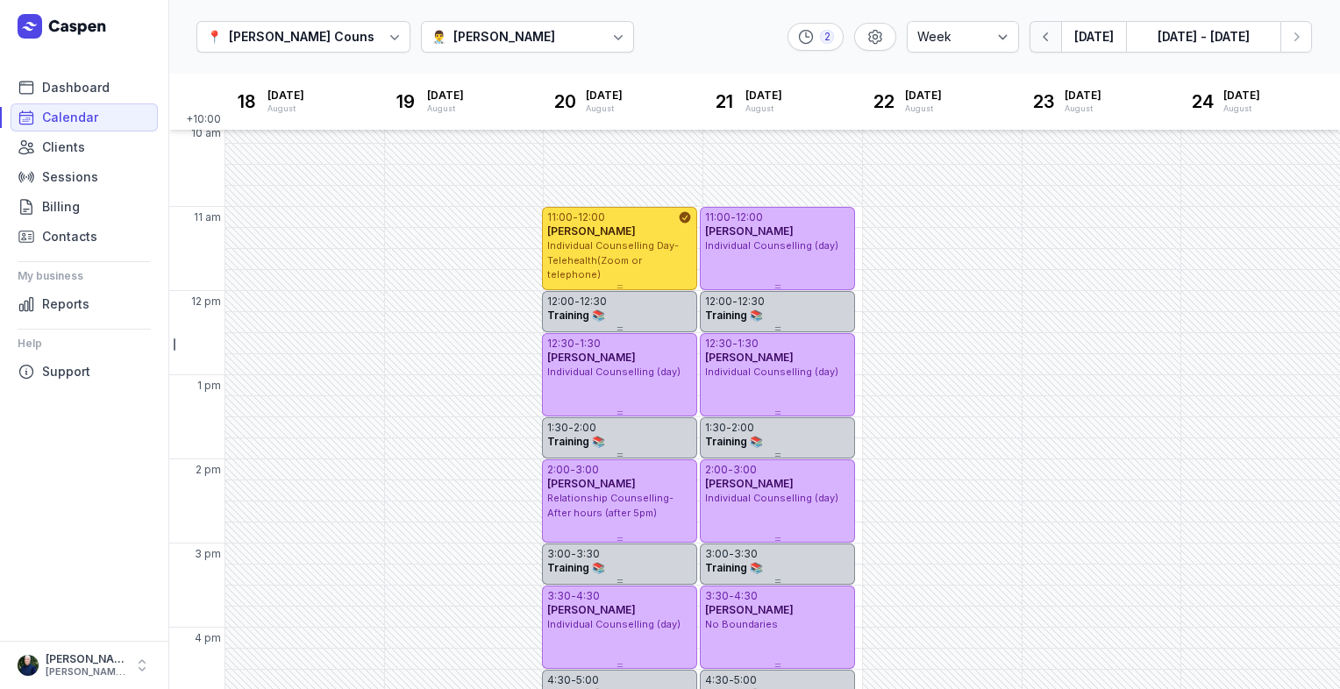
click at [1038, 37] on button "button" at bounding box center [1045, 37] width 32 height 32
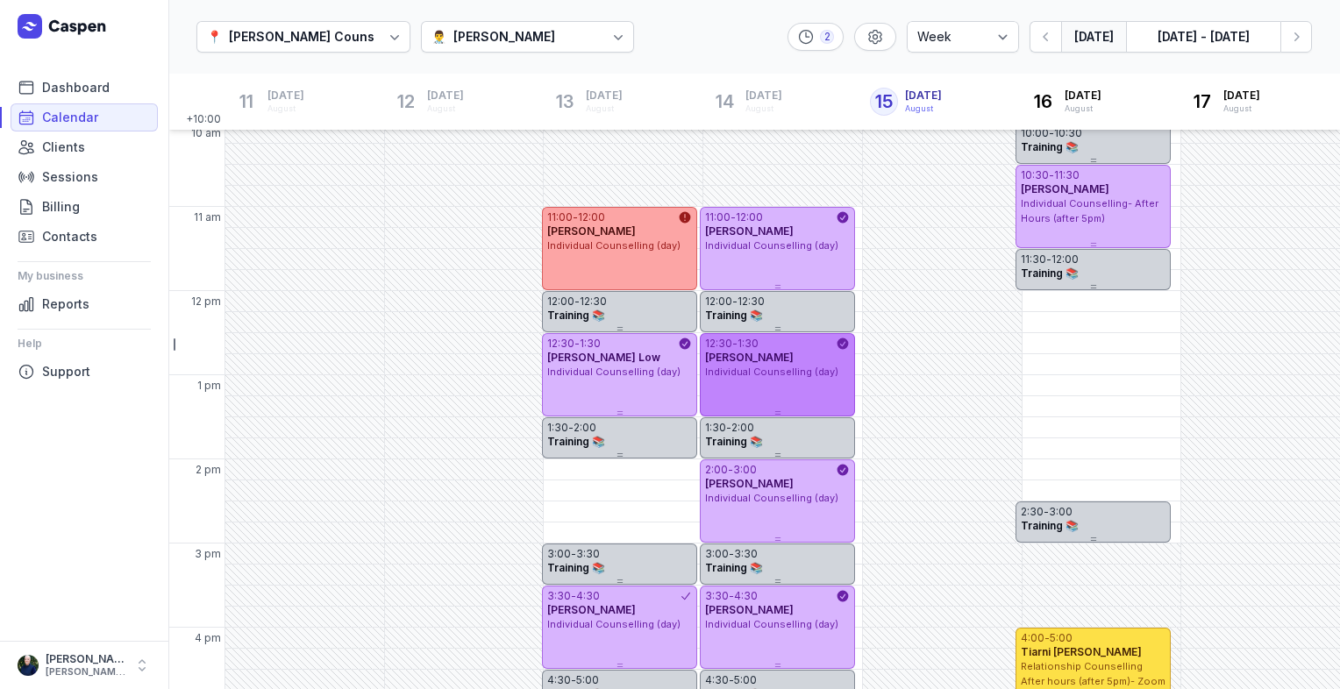
click at [775, 349] on div "12:30 - 1:30" at bounding box center [770, 344] width 131 height 14
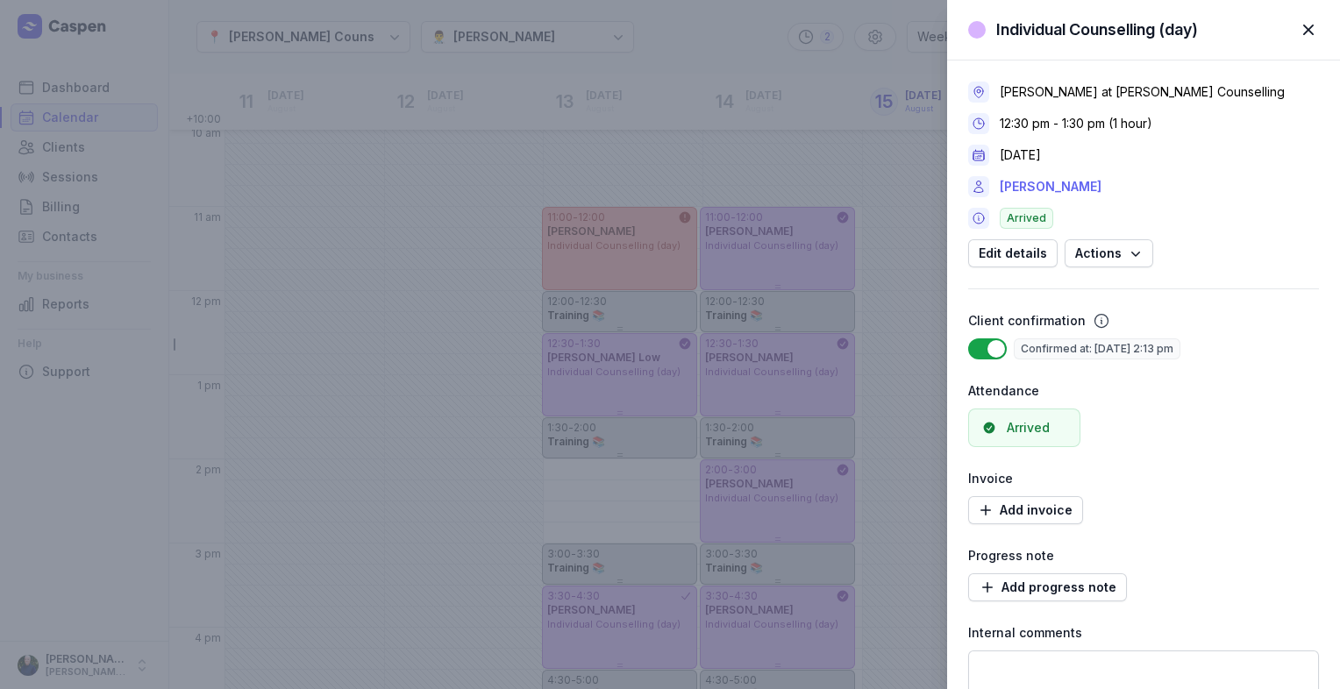
click at [1039, 190] on link "Sean Frazer" at bounding box center [1051, 186] width 102 height 21
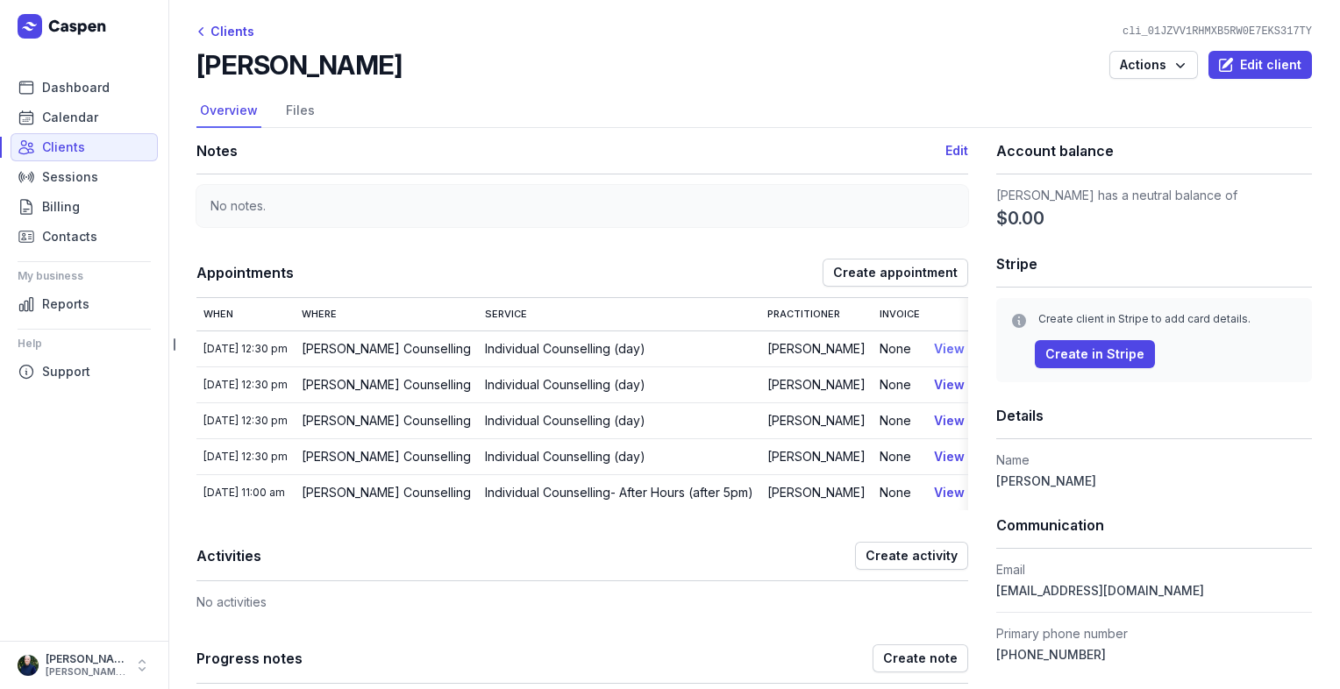
click at [936, 348] on link "View" at bounding box center [949, 348] width 31 height 15
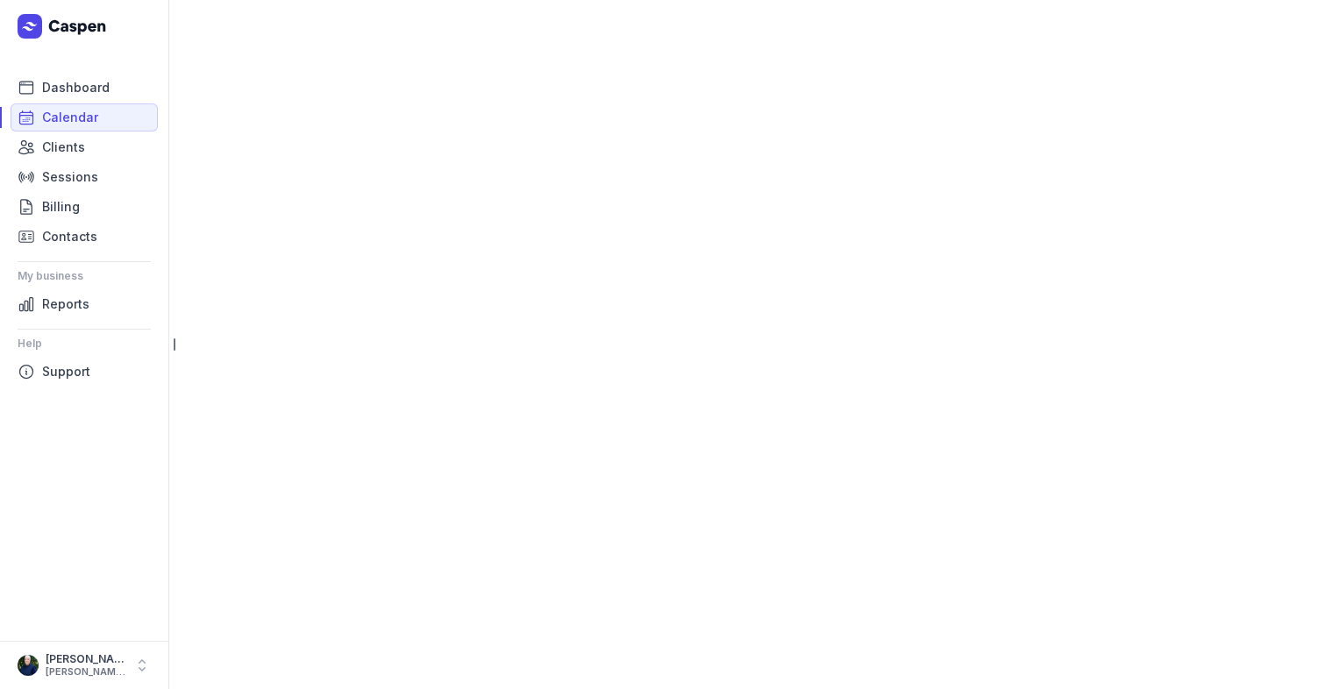
select select "week"
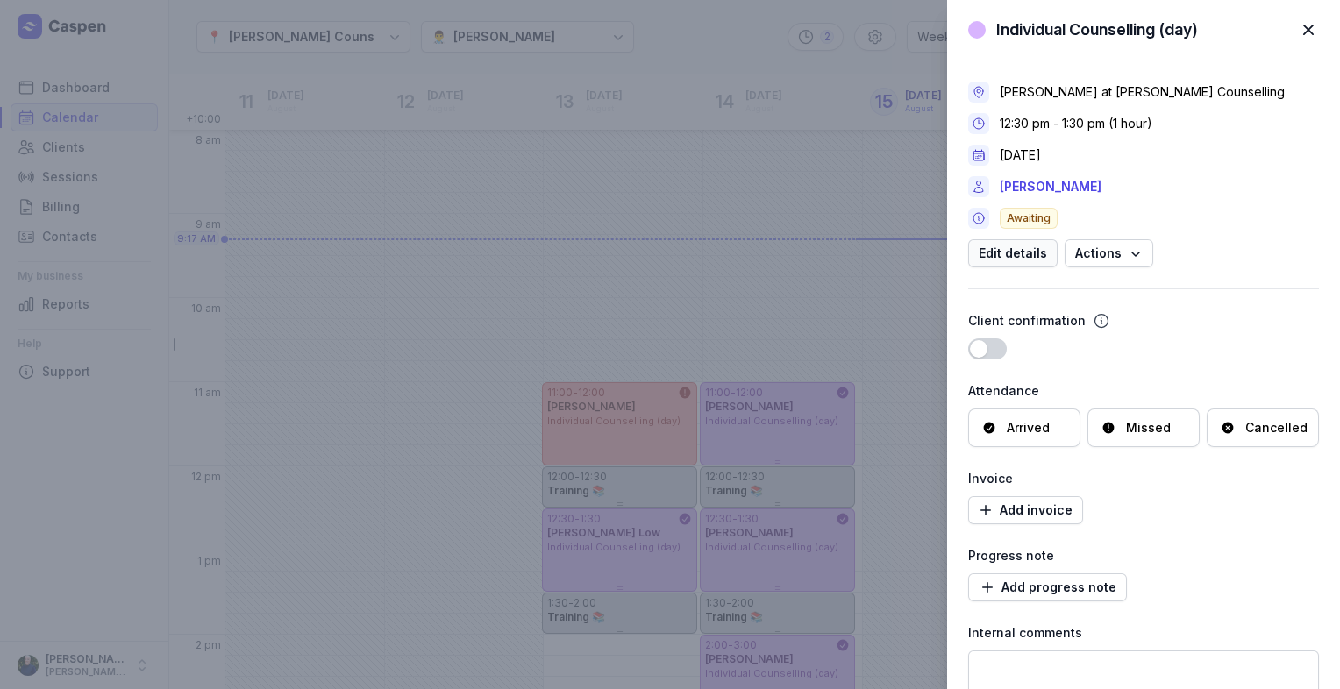
click at [1007, 262] on span "Edit details" at bounding box center [1013, 253] width 68 height 21
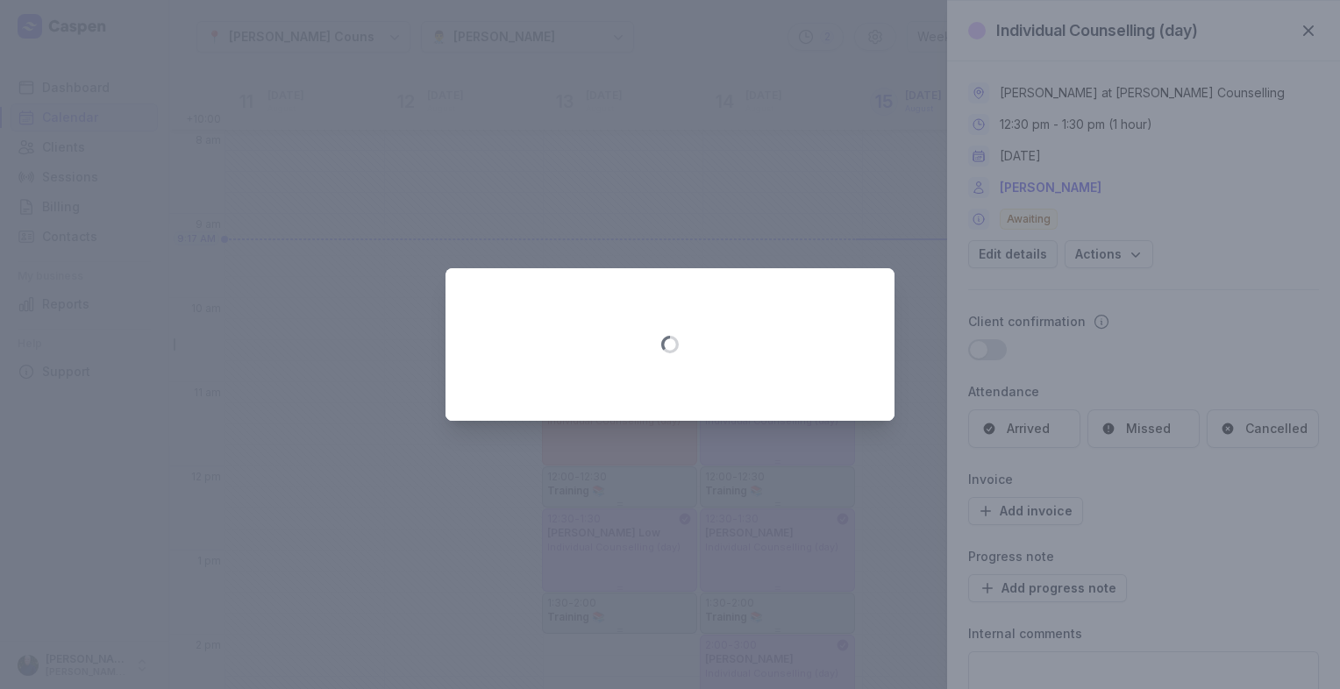
select select "12:30"
select select "13:30"
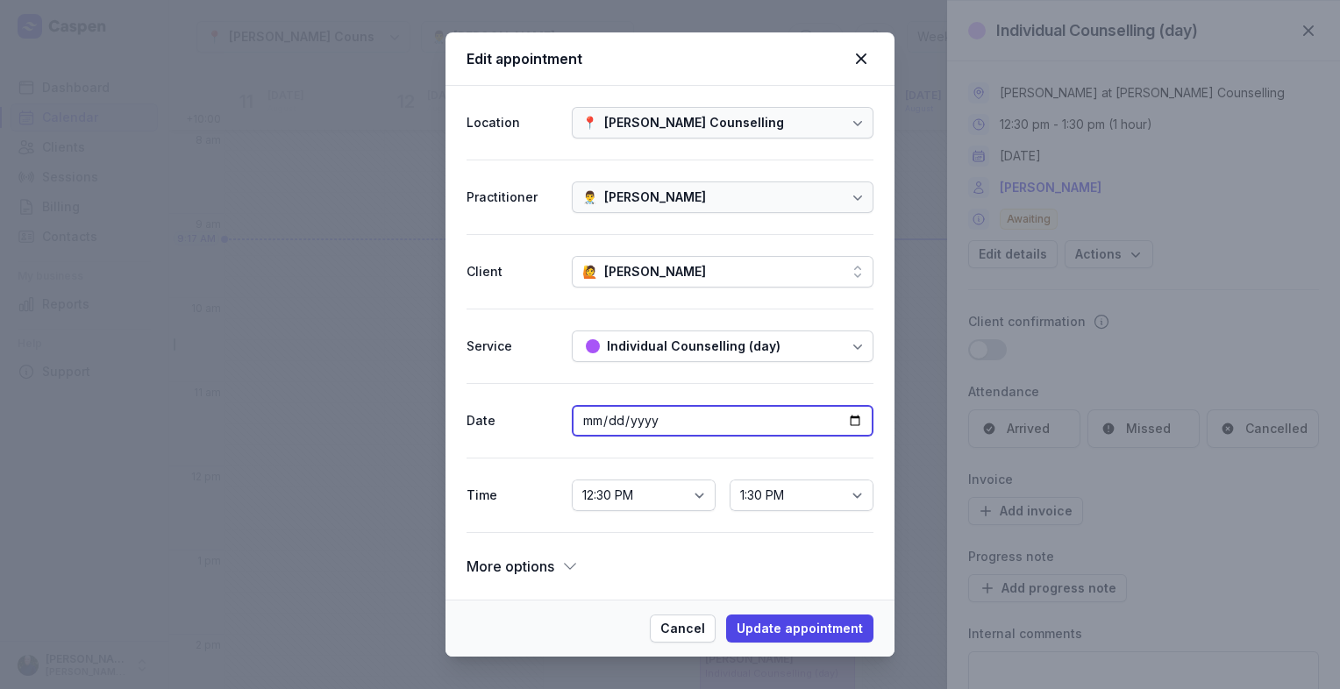
click at [617, 428] on input "2025-09-24" at bounding box center [723, 421] width 302 height 32
click at [855, 420] on input "2025-09-24" at bounding box center [723, 421] width 302 height 32
type input "2025-08-27"
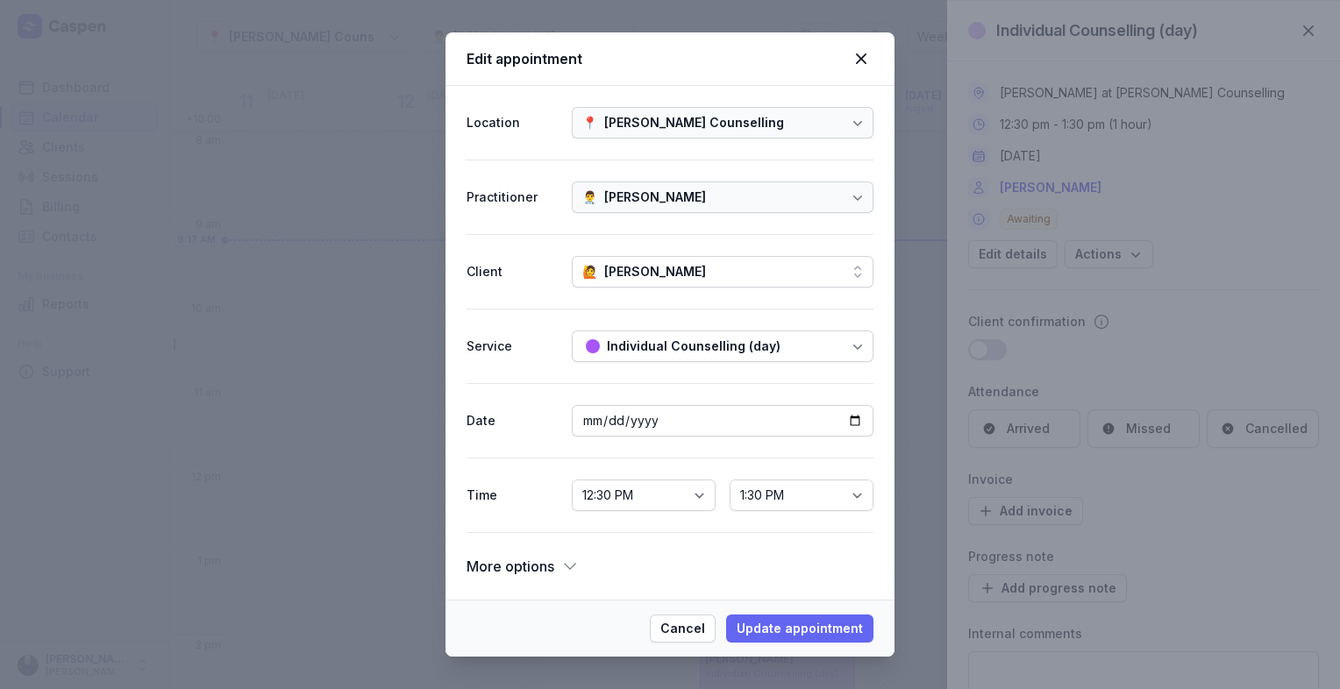
click at [747, 637] on span "Update appointment" at bounding box center [800, 628] width 126 height 21
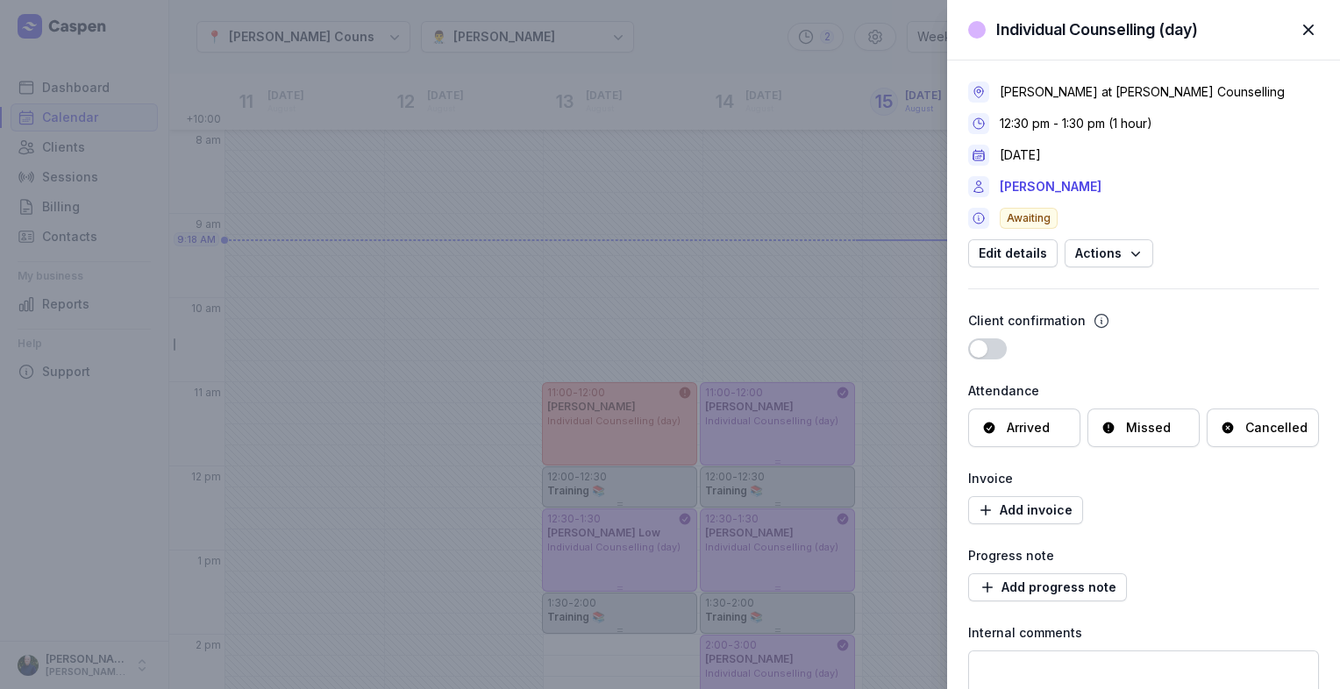
click at [1308, 33] on span "button" at bounding box center [1308, 30] width 39 height 39
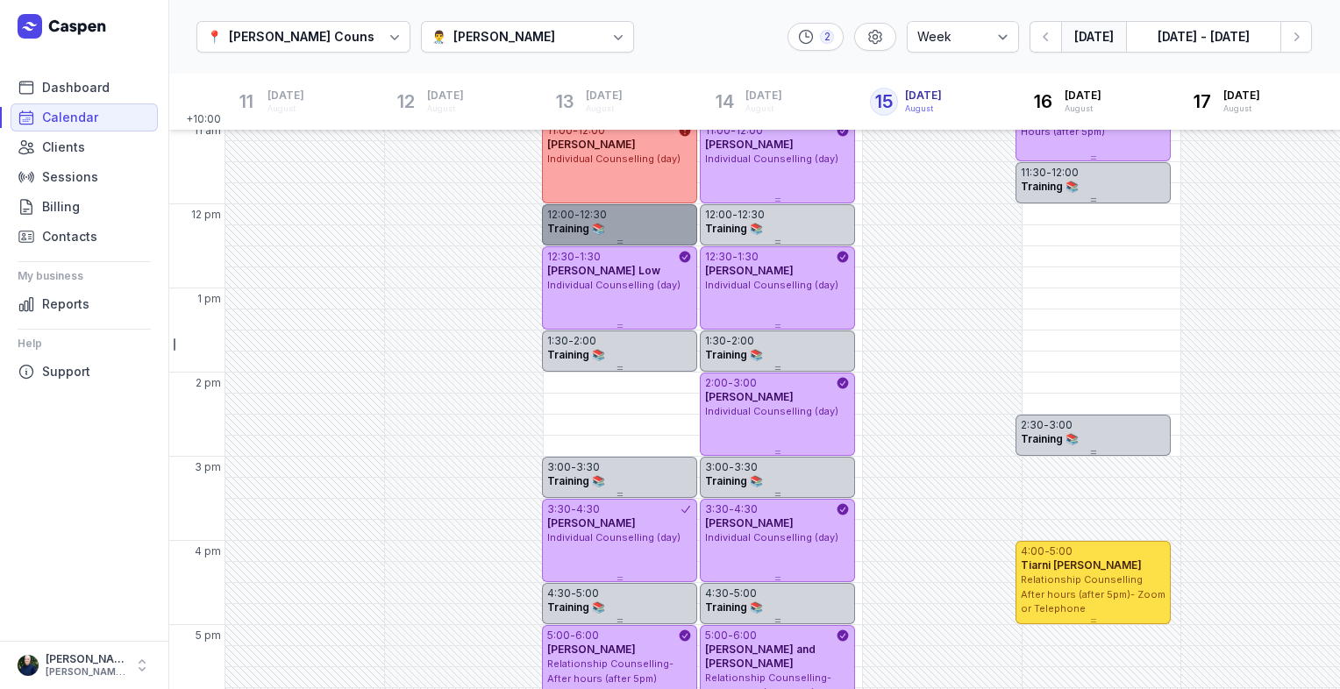
scroll to position [263, 0]
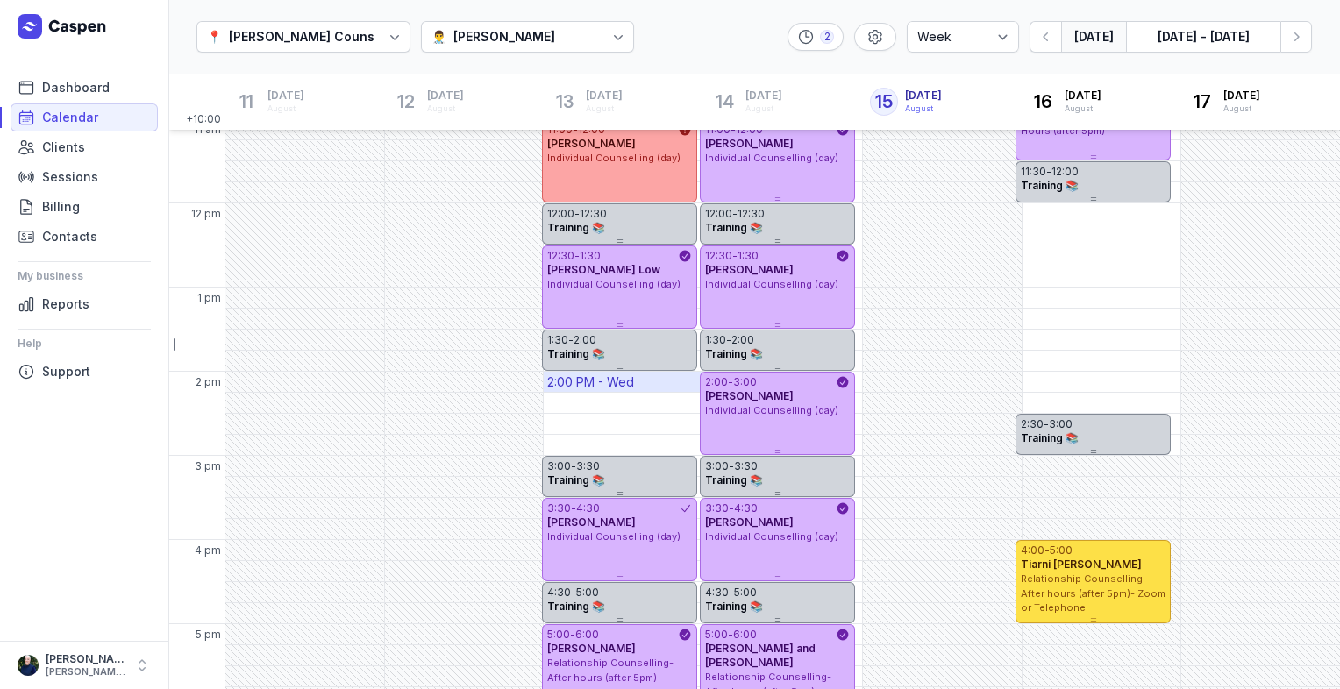
click at [594, 386] on div "2:00 PM - Wed" at bounding box center [590, 383] width 87 height 18
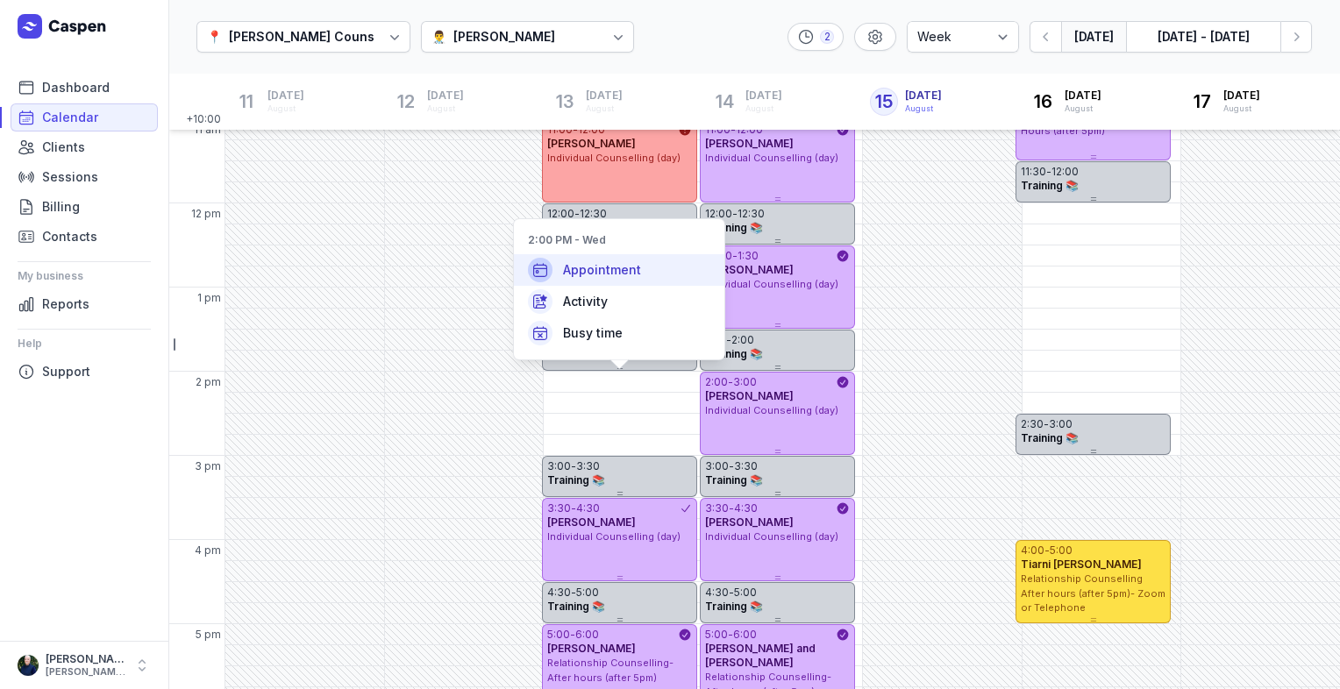
click at [635, 270] on span "Appointment" at bounding box center [602, 270] width 78 height 18
select select
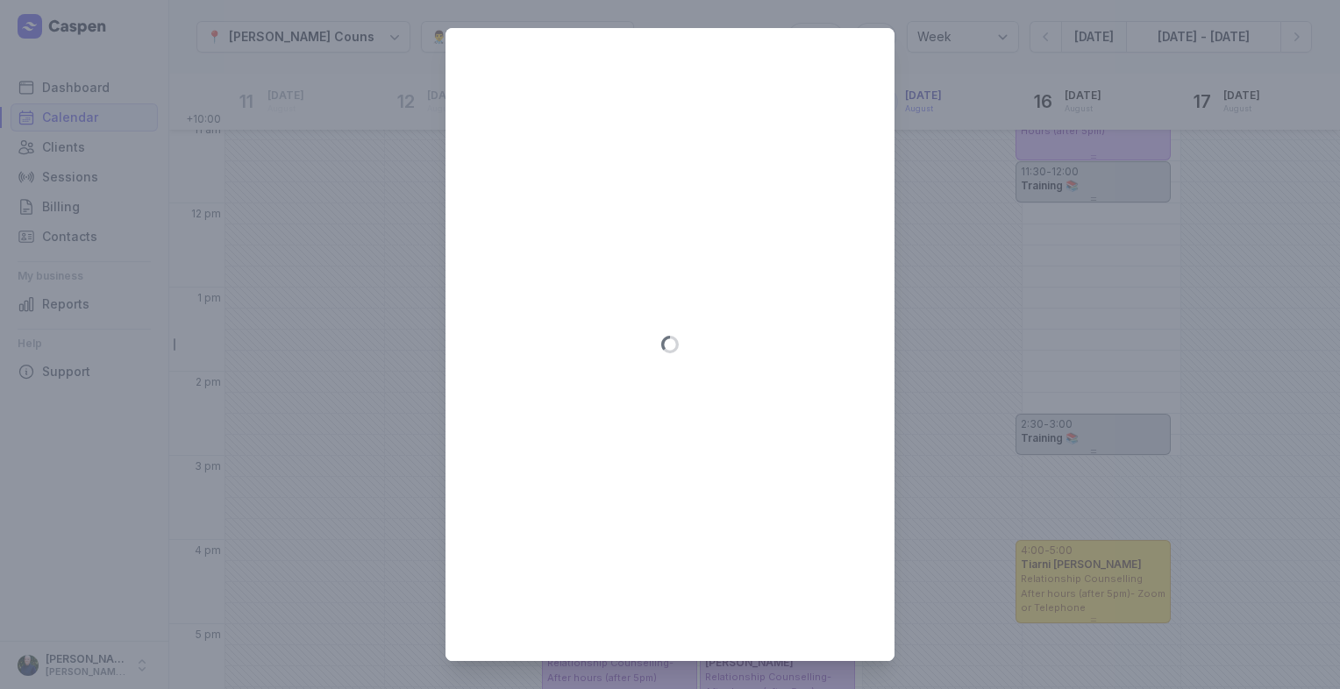
type input "2025-08-13"
select select "14:00"
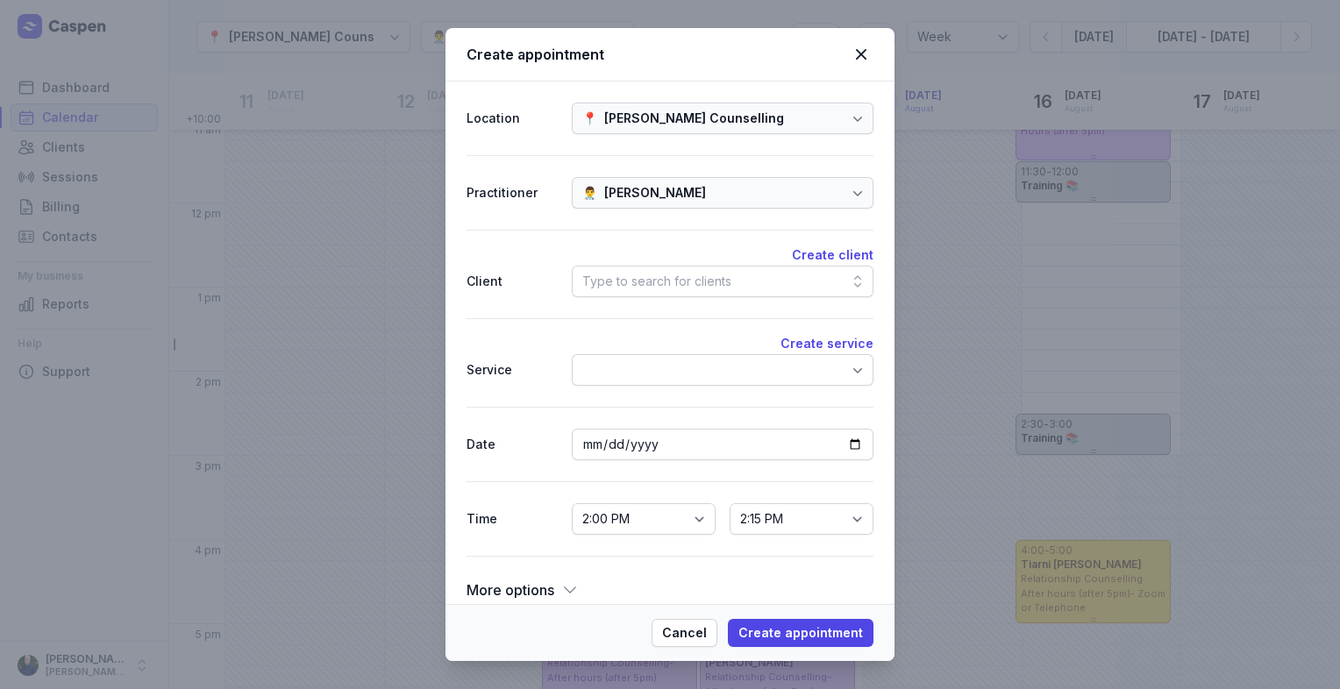
click at [695, 277] on div "Type to search for clients" at bounding box center [656, 281] width 149 height 21
type input "s"
click at [705, 637] on span "Cancel" at bounding box center [684, 633] width 45 height 21
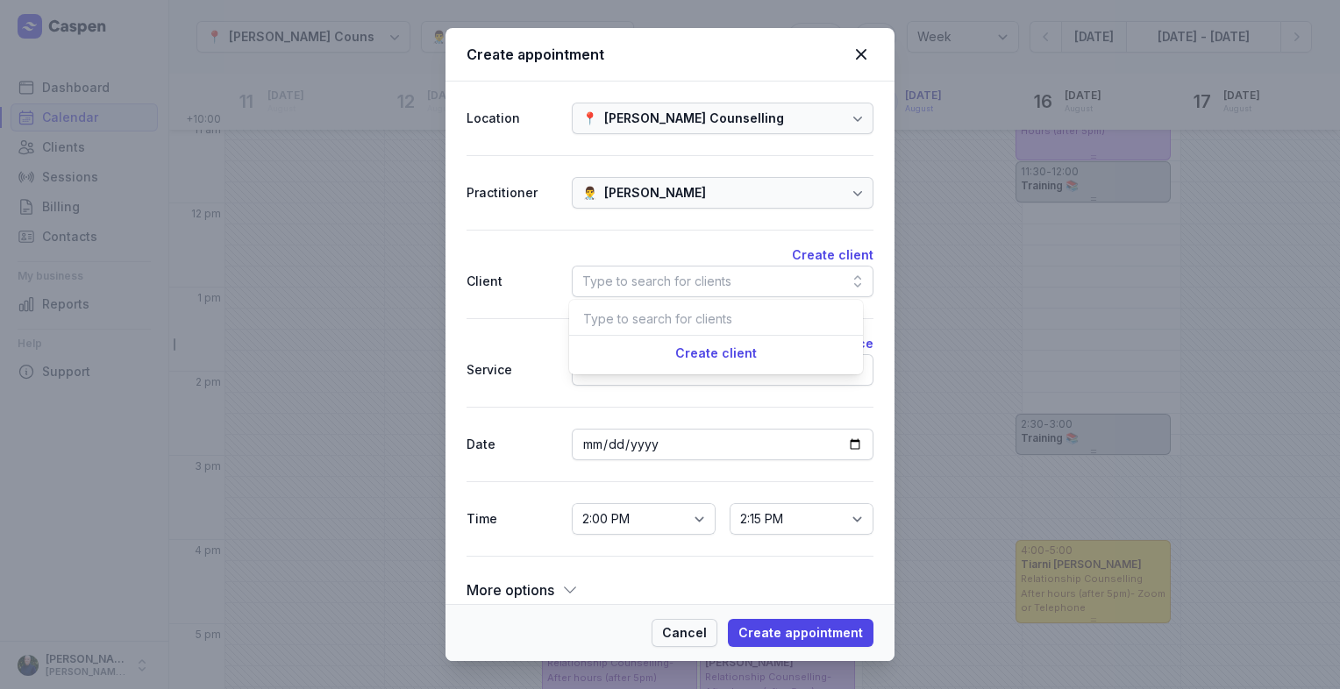
select select
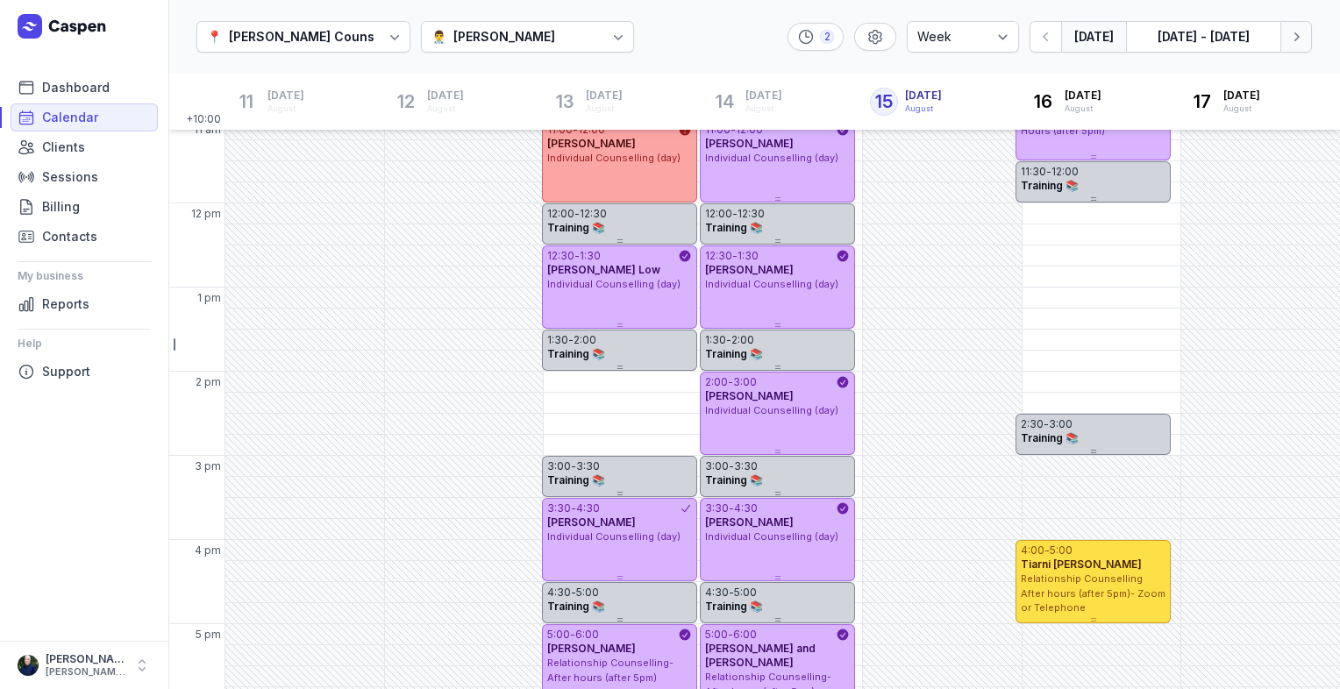
click at [1291, 44] on icon "button" at bounding box center [1296, 37] width 18 height 18
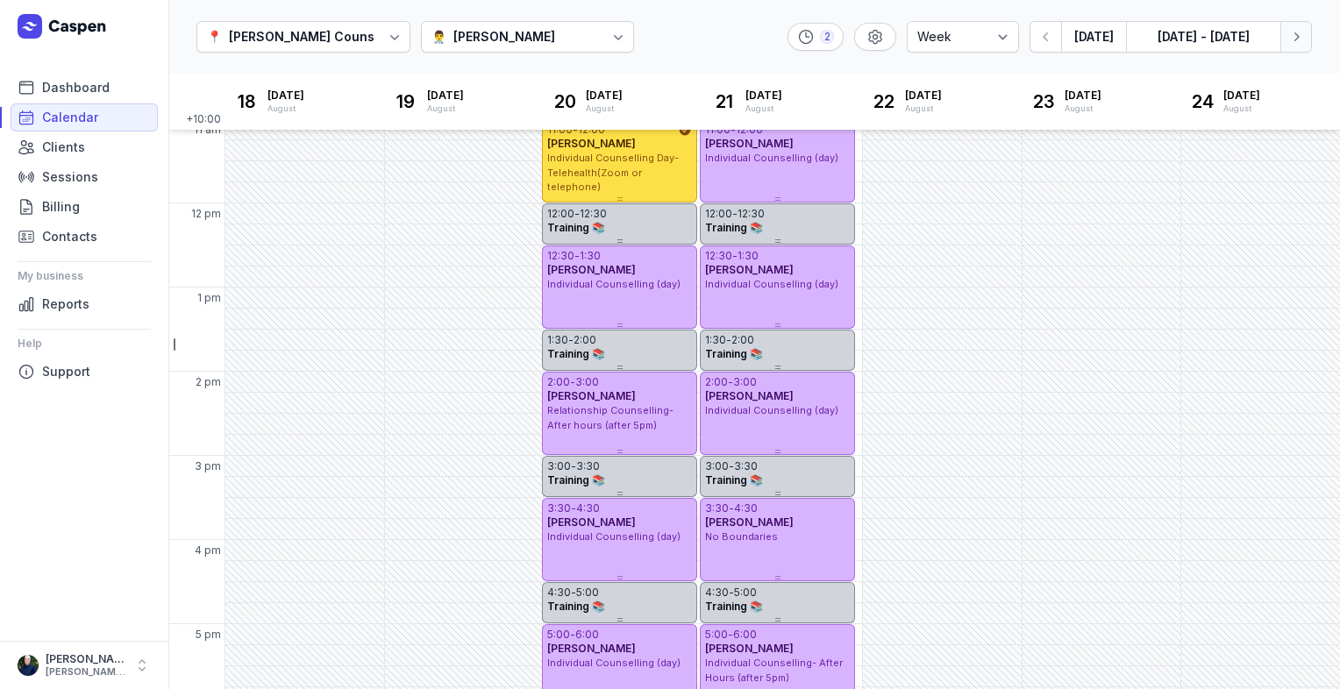
click at [1291, 44] on icon "button" at bounding box center [1296, 37] width 18 height 18
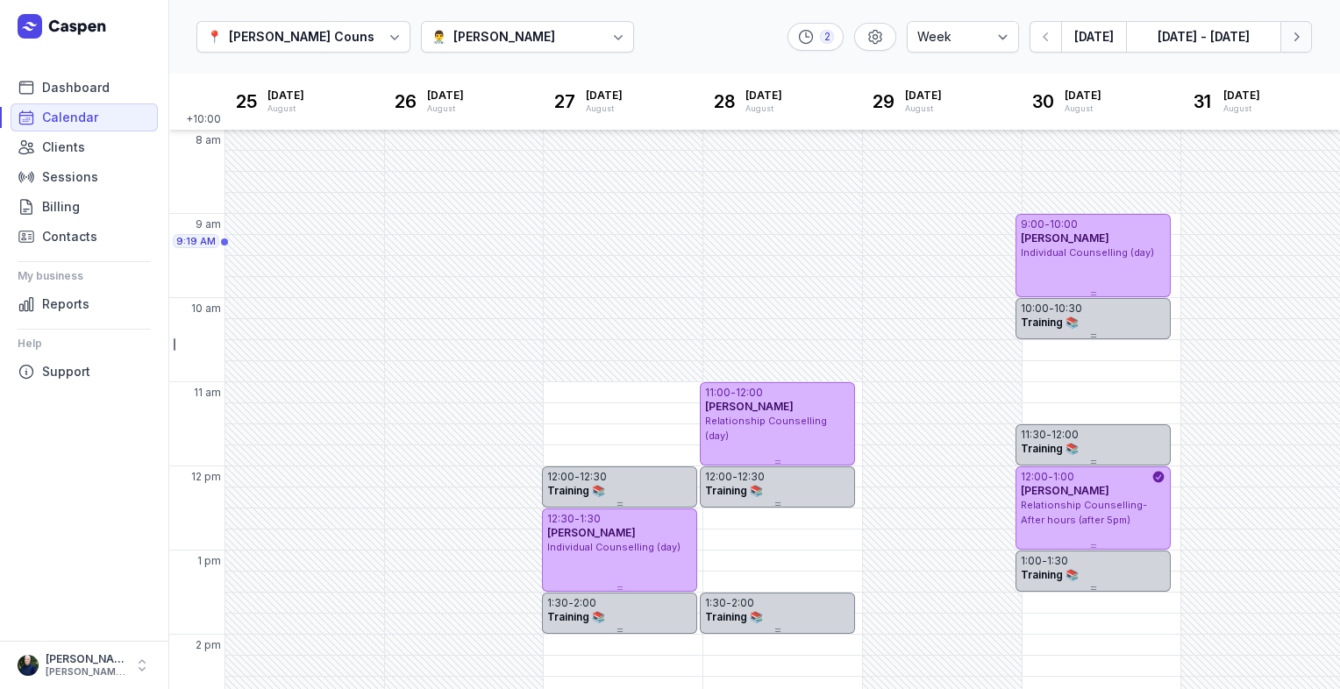
click at [1294, 40] on icon "button" at bounding box center [1296, 36] width 5 height 9
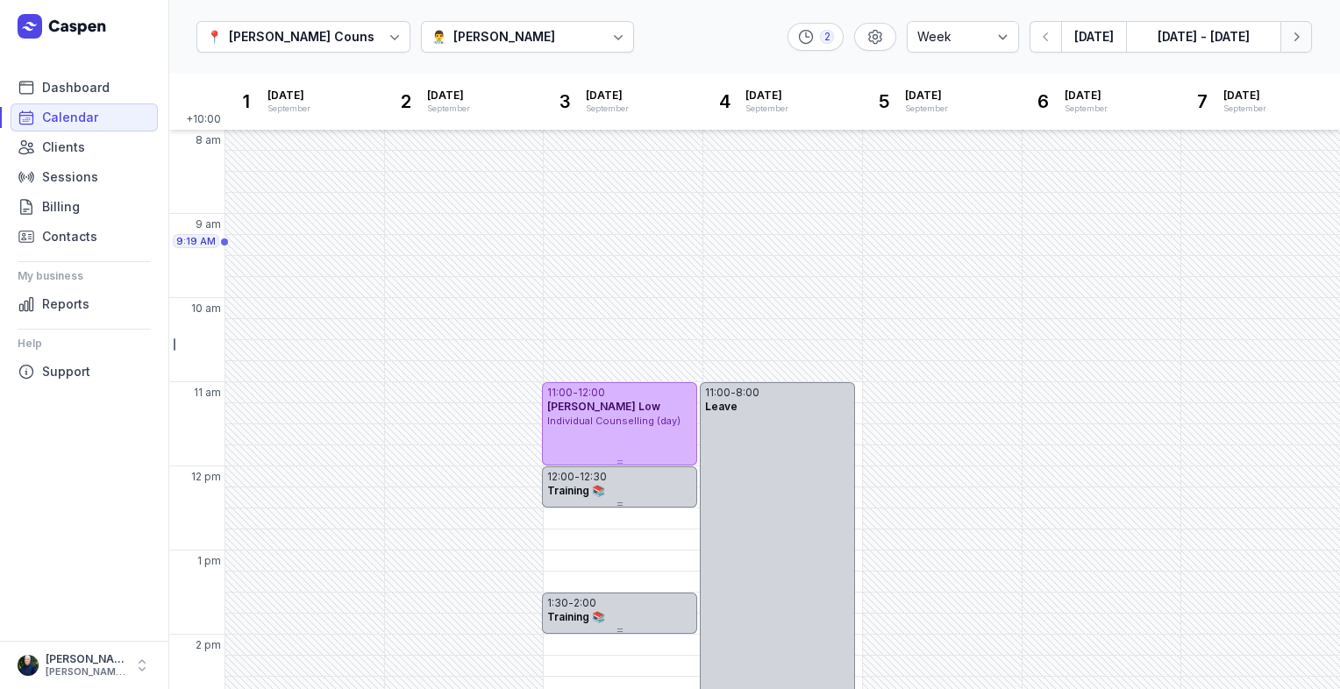
click at [1296, 33] on icon "button" at bounding box center [1296, 36] width 5 height 9
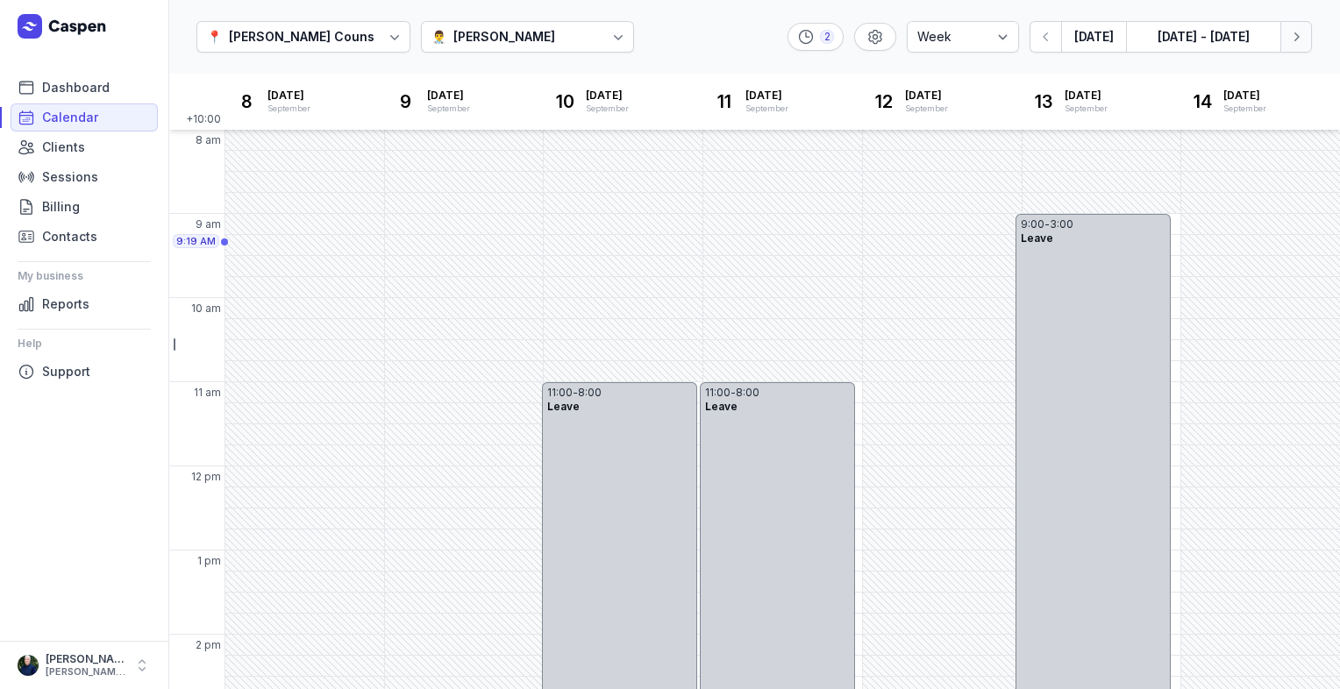
click at [1296, 33] on icon "button" at bounding box center [1296, 36] width 5 height 9
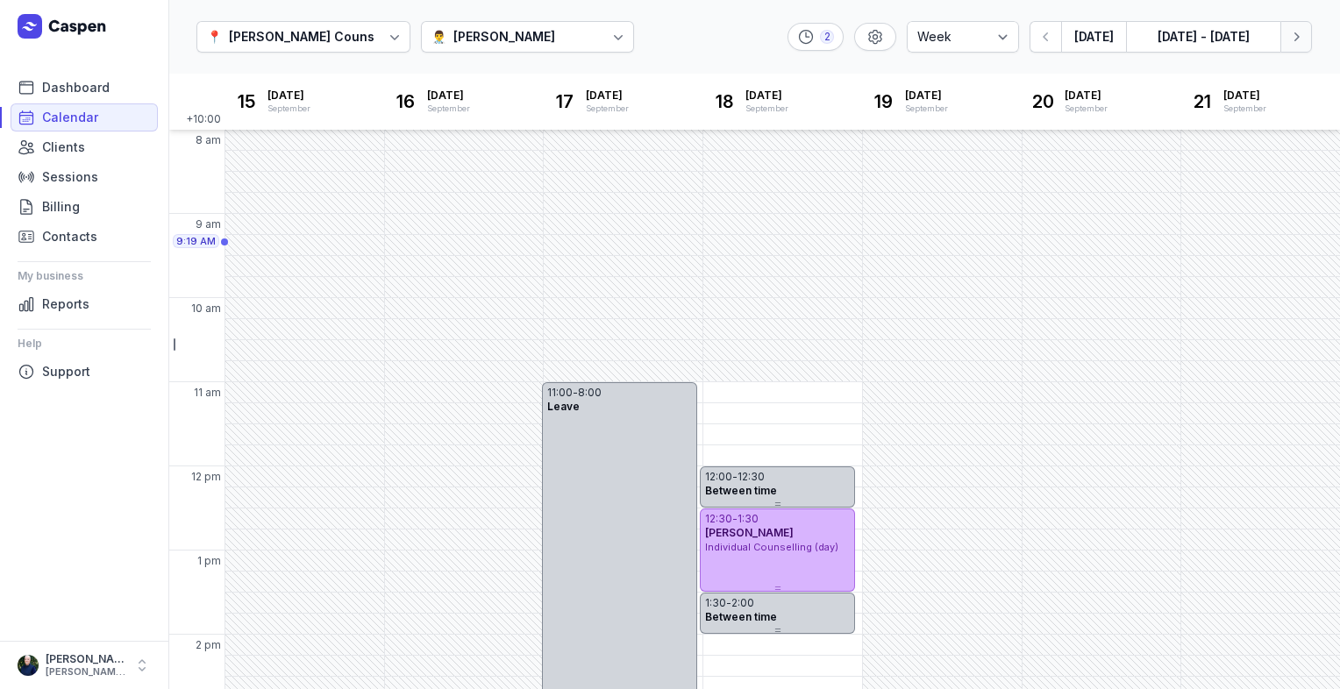
click at [1297, 33] on icon "button" at bounding box center [1296, 37] width 18 height 18
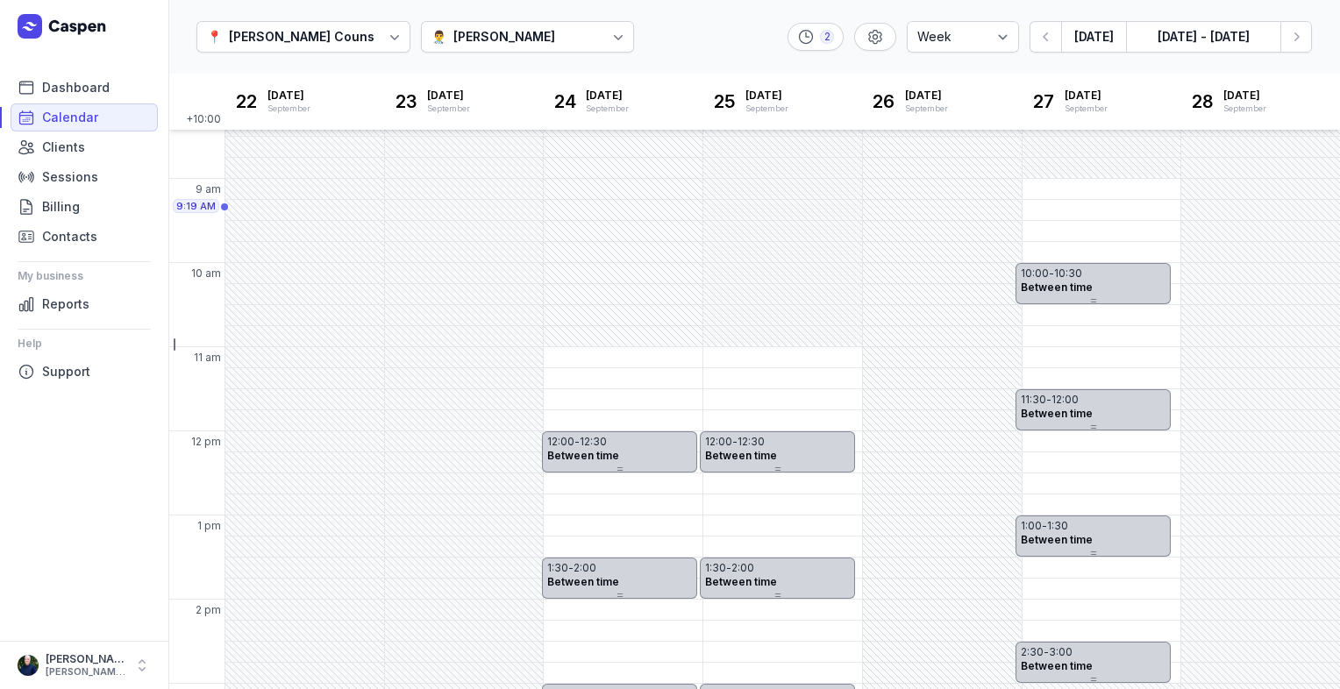
scroll to position [12, 0]
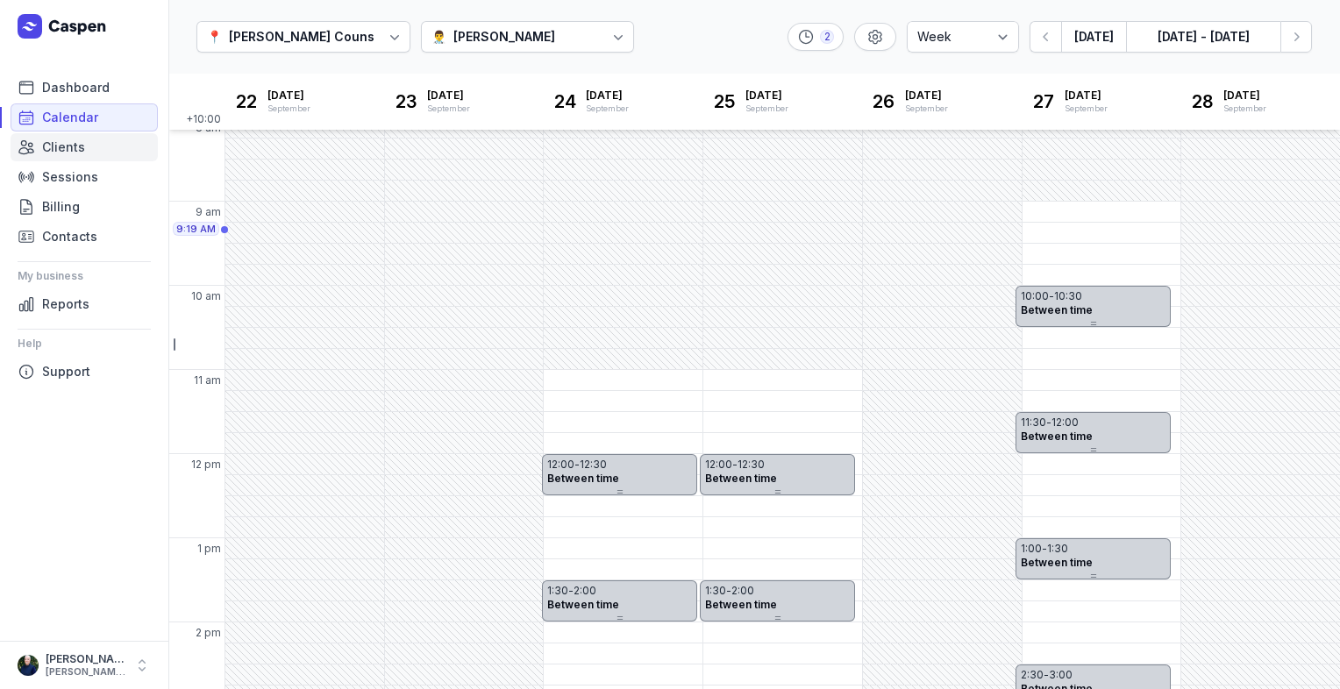
click at [67, 152] on span "Clients" at bounding box center [63, 147] width 43 height 21
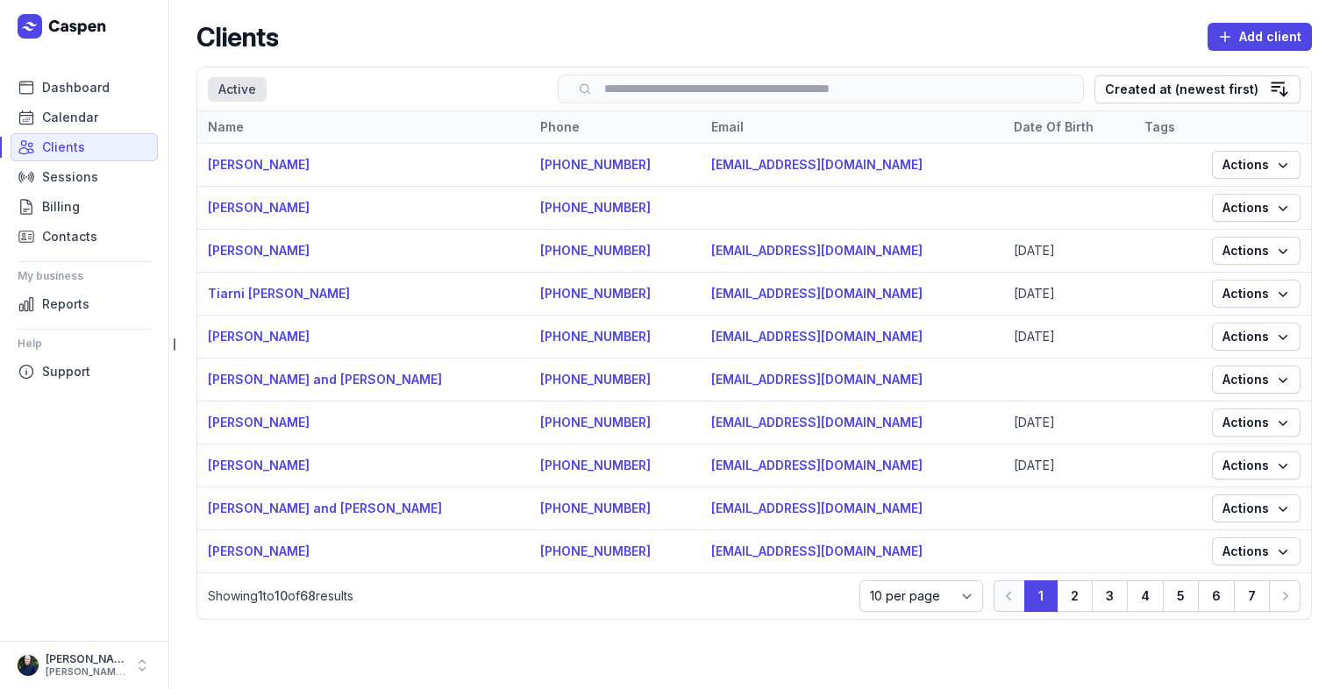
click at [713, 93] on input "search" at bounding box center [820, 88] width 489 height 13
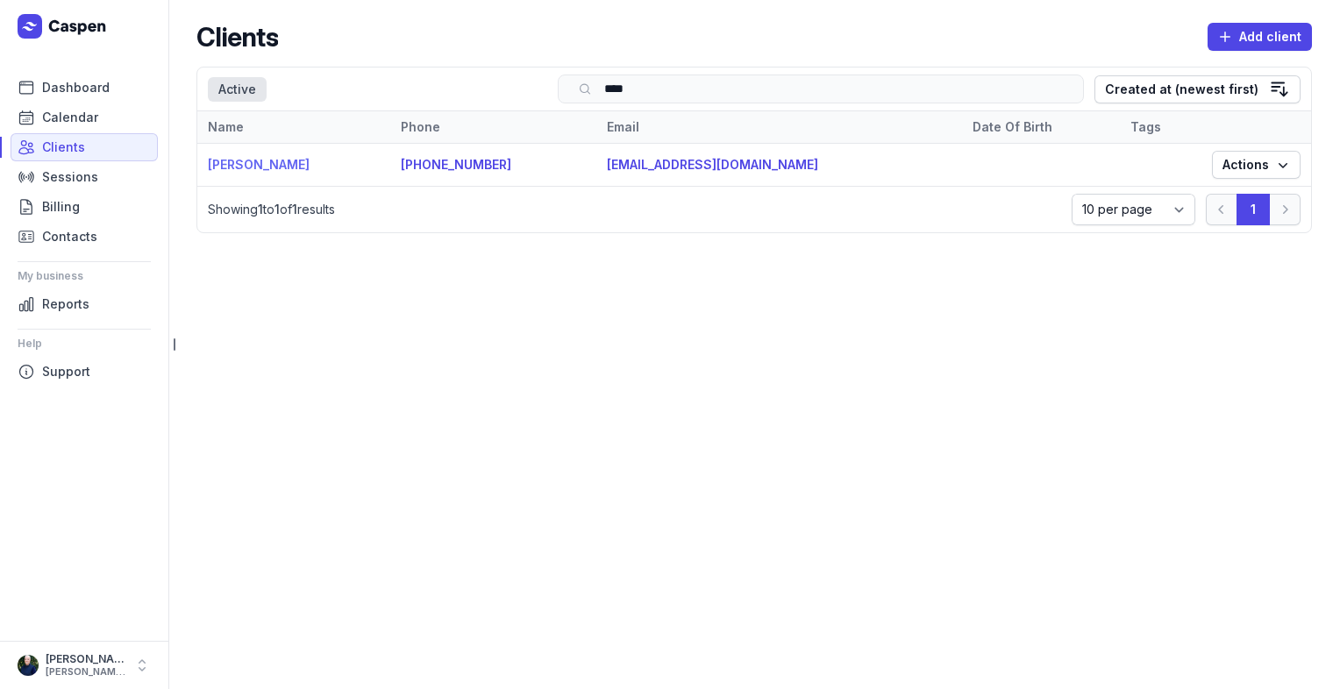
type input "****"
click at [224, 167] on link "Sean Frazer" at bounding box center [259, 164] width 102 height 15
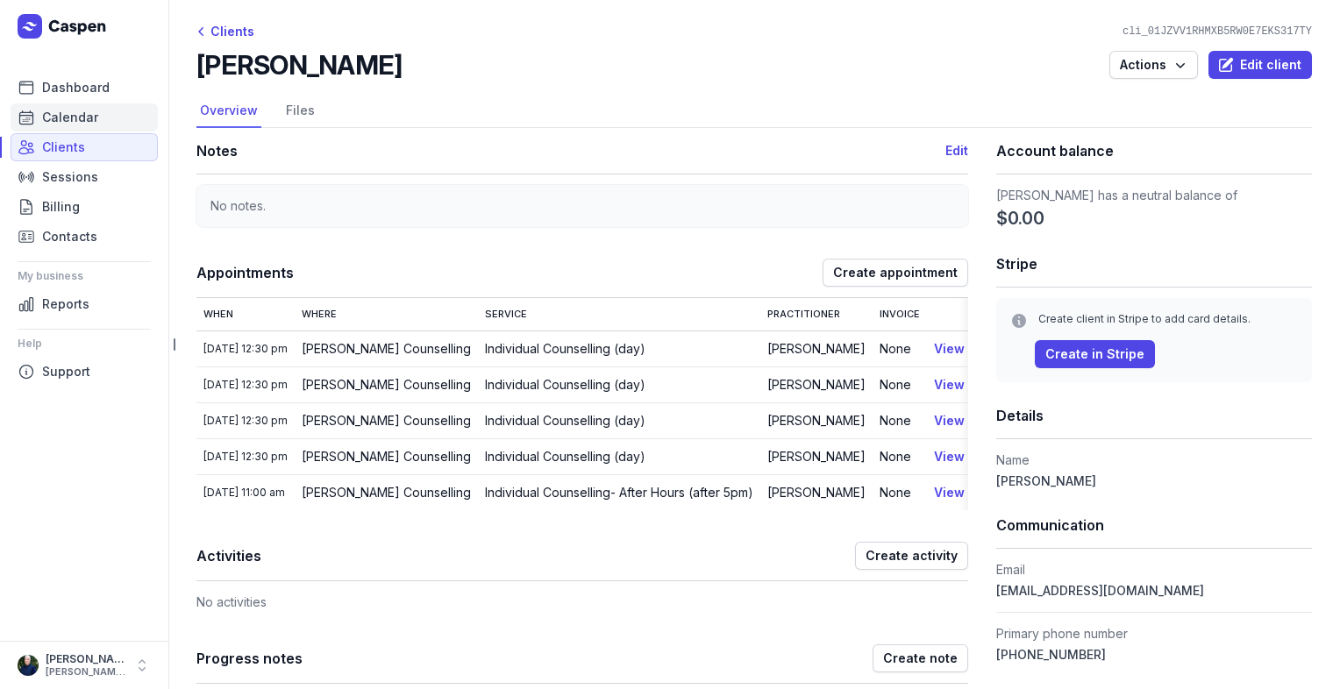
click at [86, 118] on span "Calendar" at bounding box center [70, 117] width 56 height 21
select select "week"
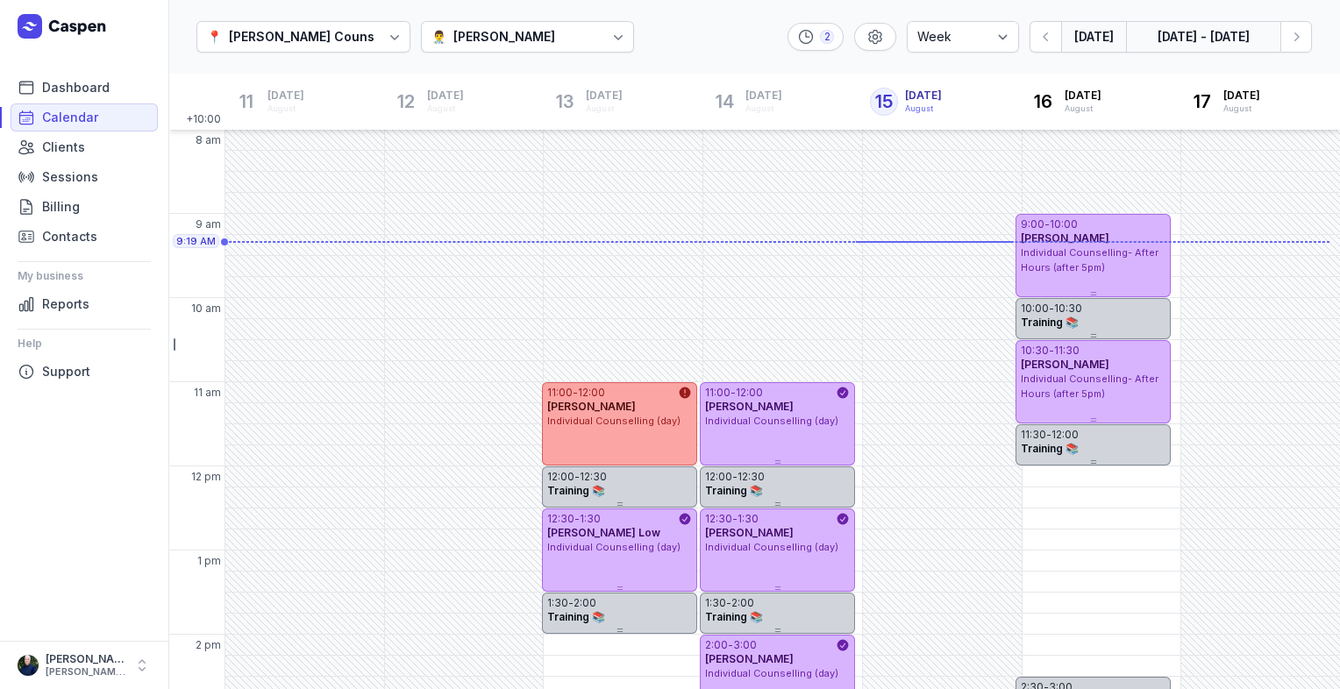
click at [1259, 44] on button "11 - 17 Aug, 2025" at bounding box center [1203, 37] width 154 height 32
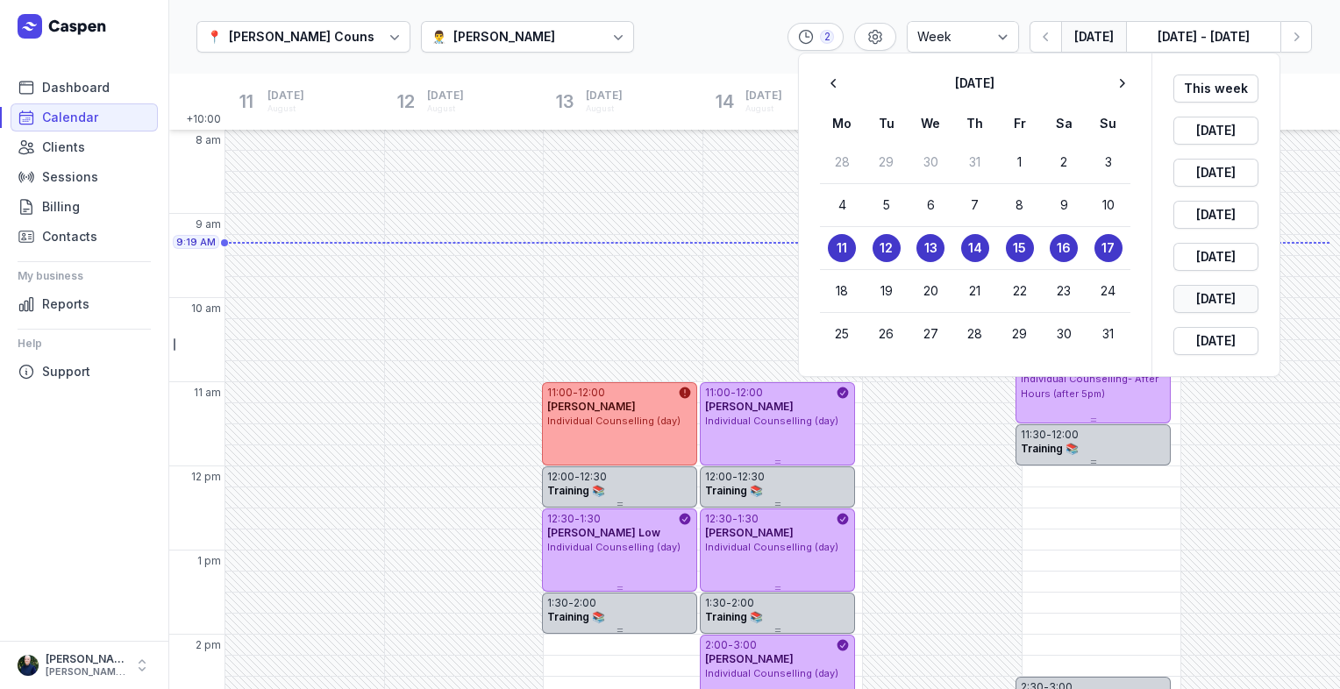
click at [1239, 300] on span "In 5 weeks" at bounding box center [1216, 298] width 64 height 21
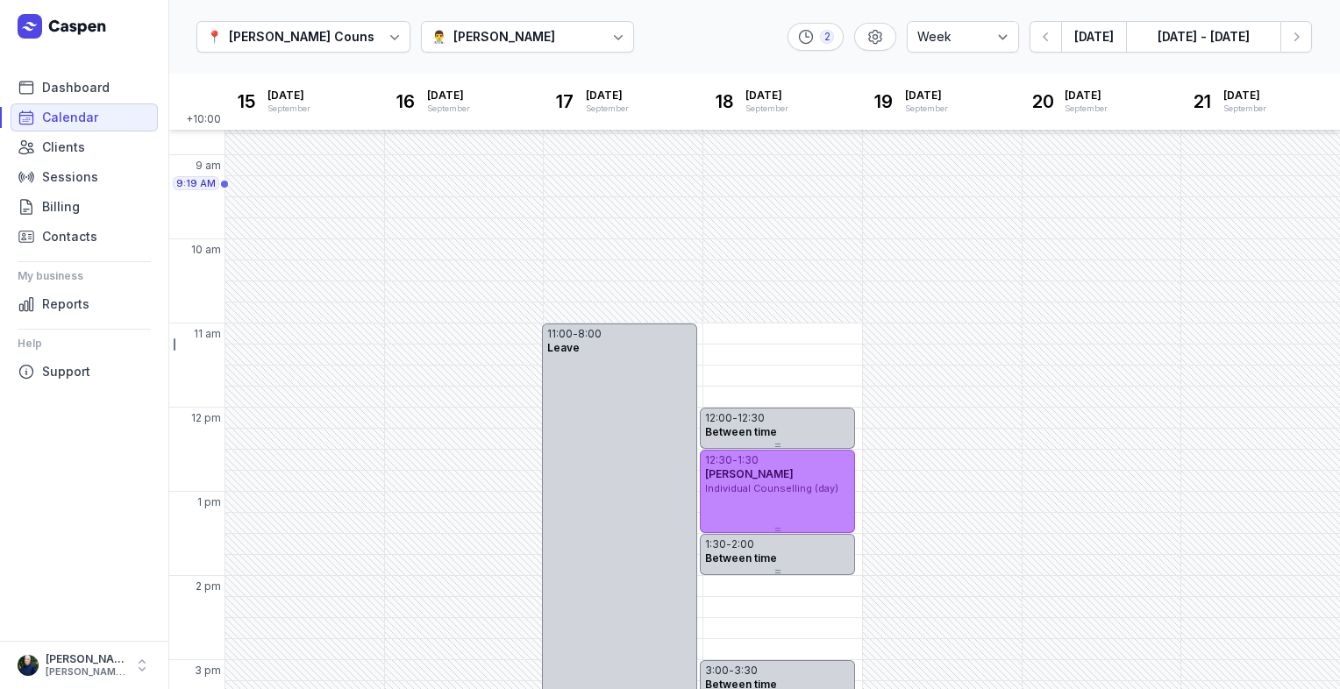
scroll to position [175, 0]
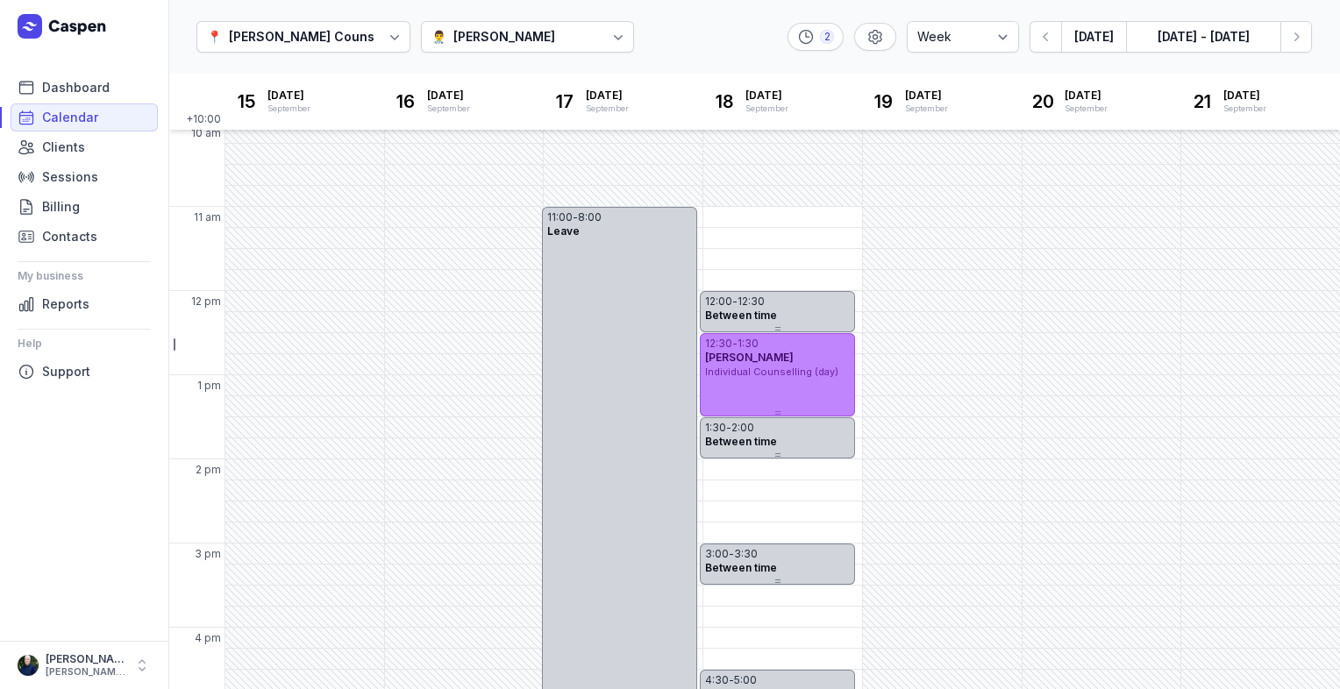
click at [757, 347] on div "1:30" at bounding box center [747, 344] width 21 height 14
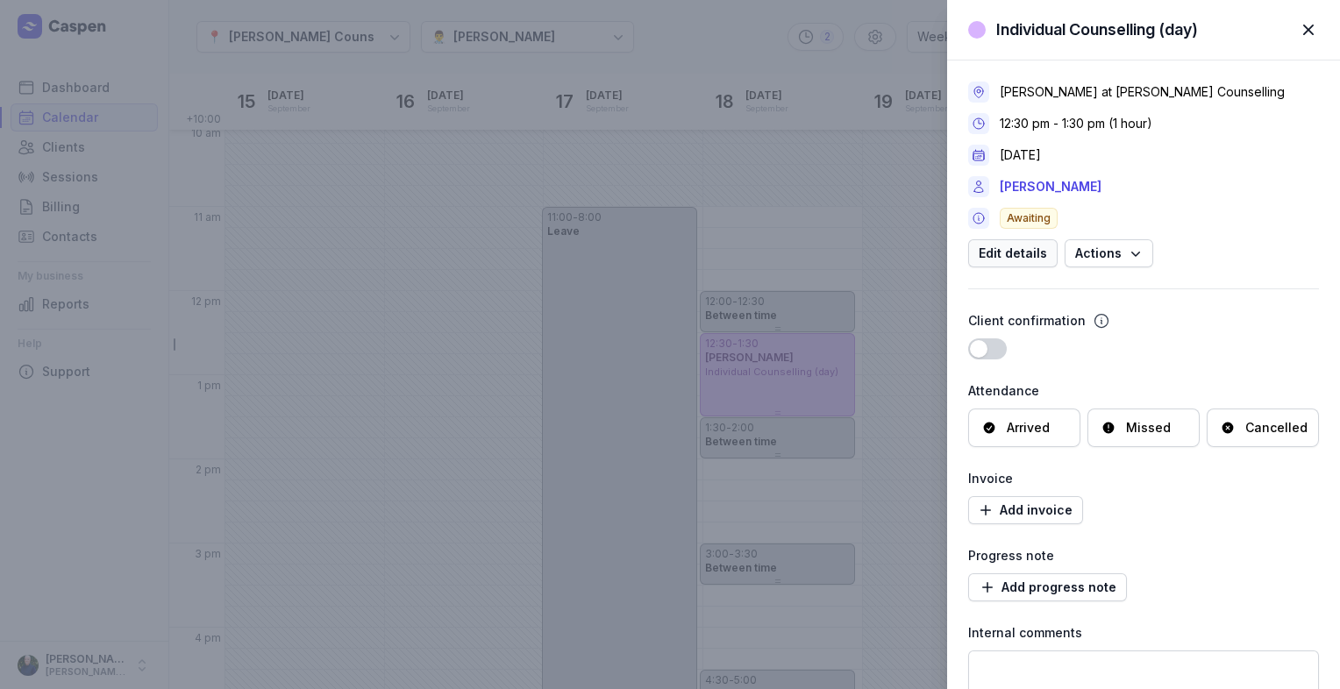
click at [1028, 258] on span "Edit details" at bounding box center [1013, 253] width 68 height 21
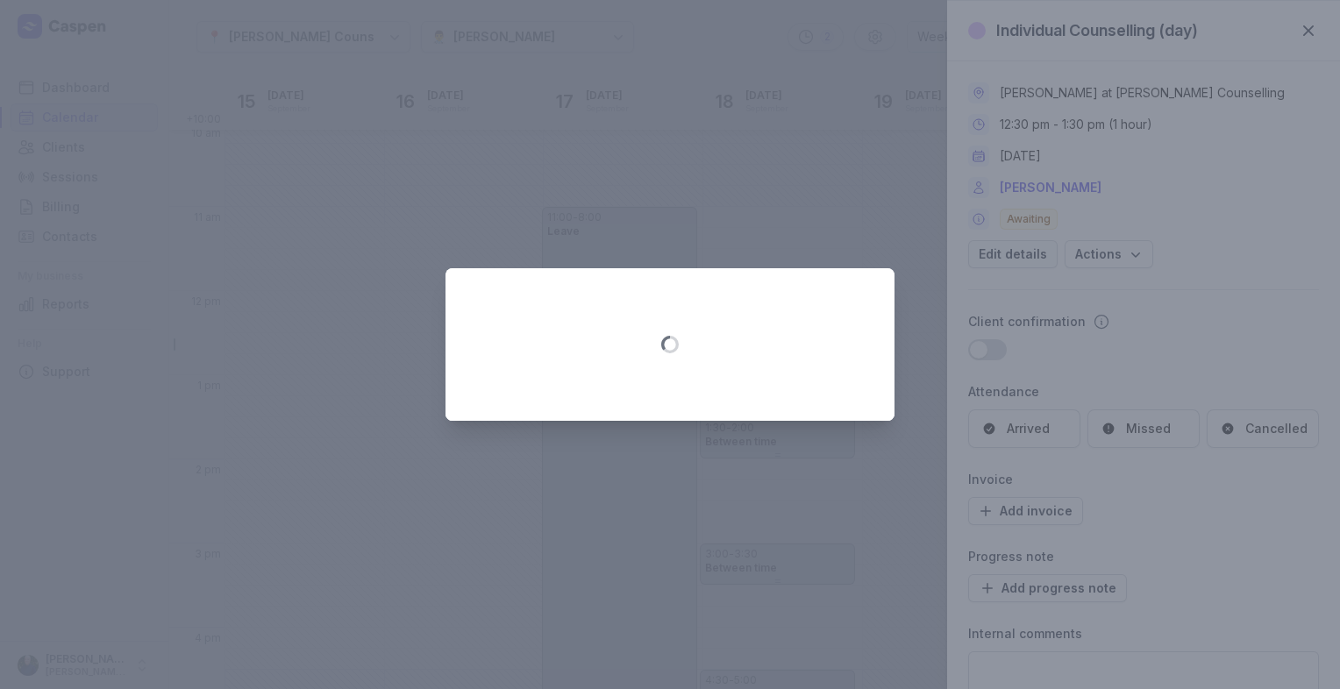
select select "12:30"
select select "13:30"
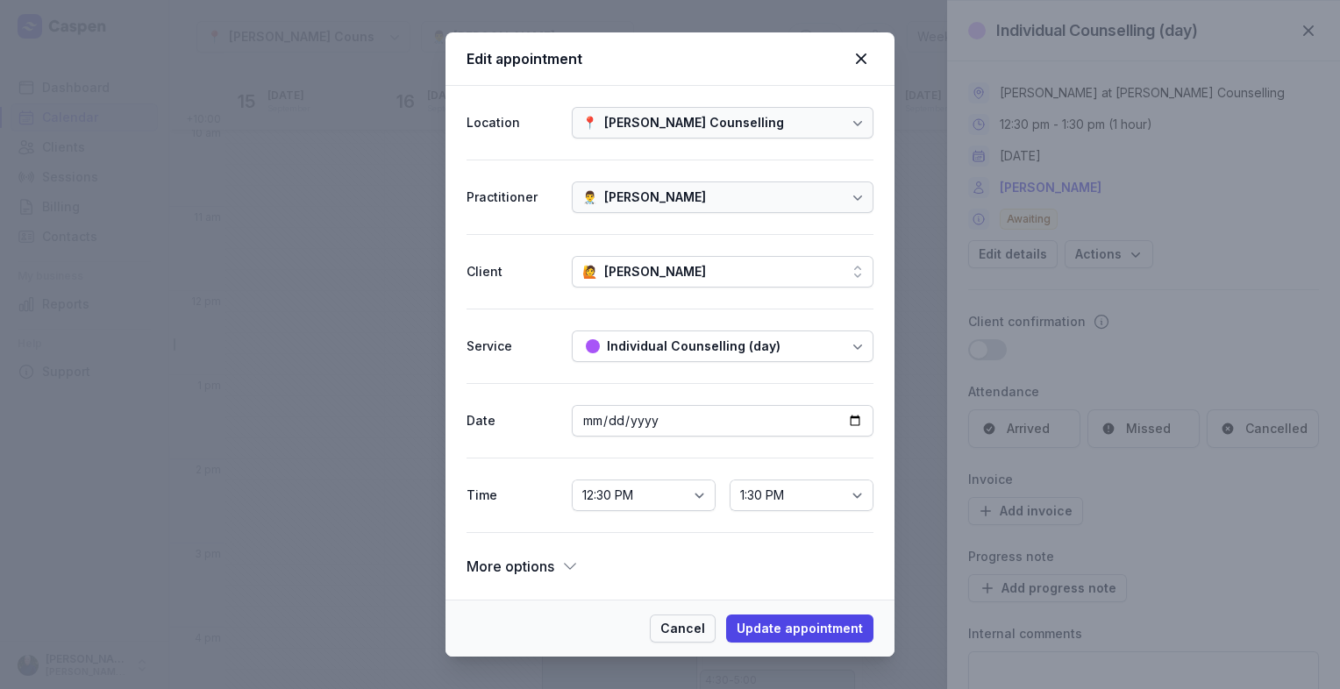
click at [673, 630] on span "Cancel" at bounding box center [682, 628] width 45 height 21
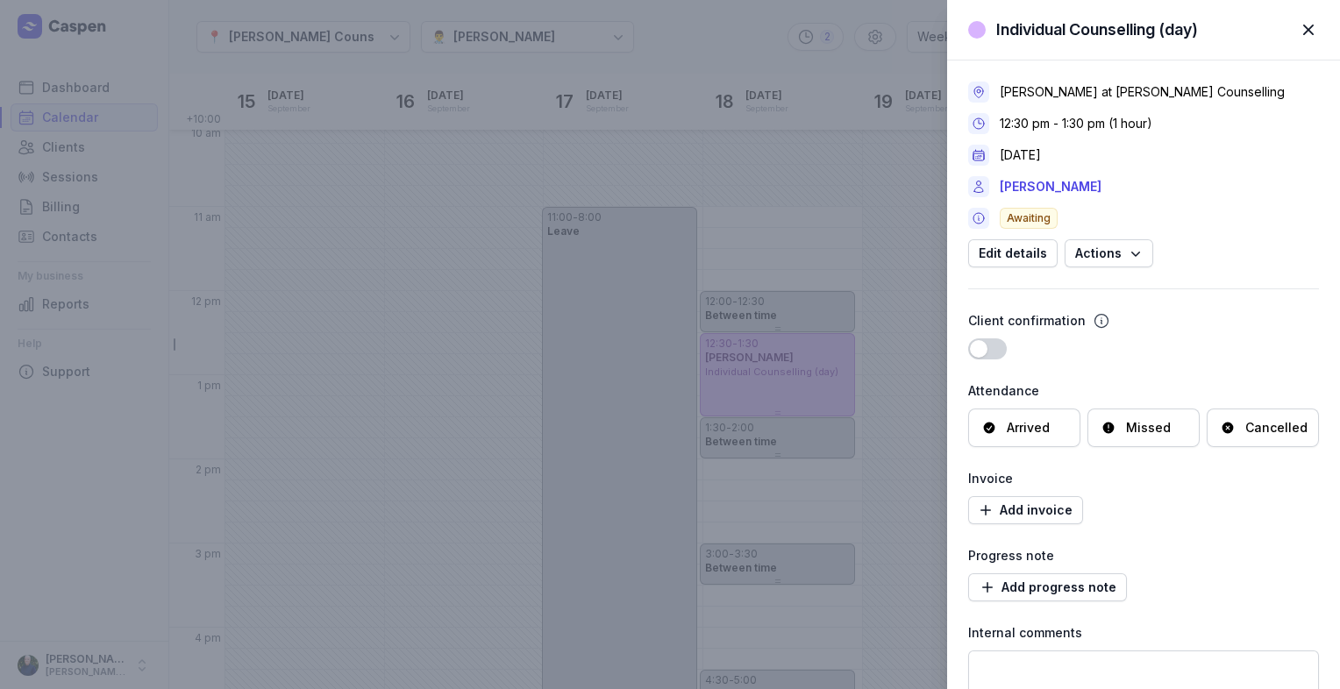
click at [1311, 30] on span "button" at bounding box center [1308, 30] width 39 height 39
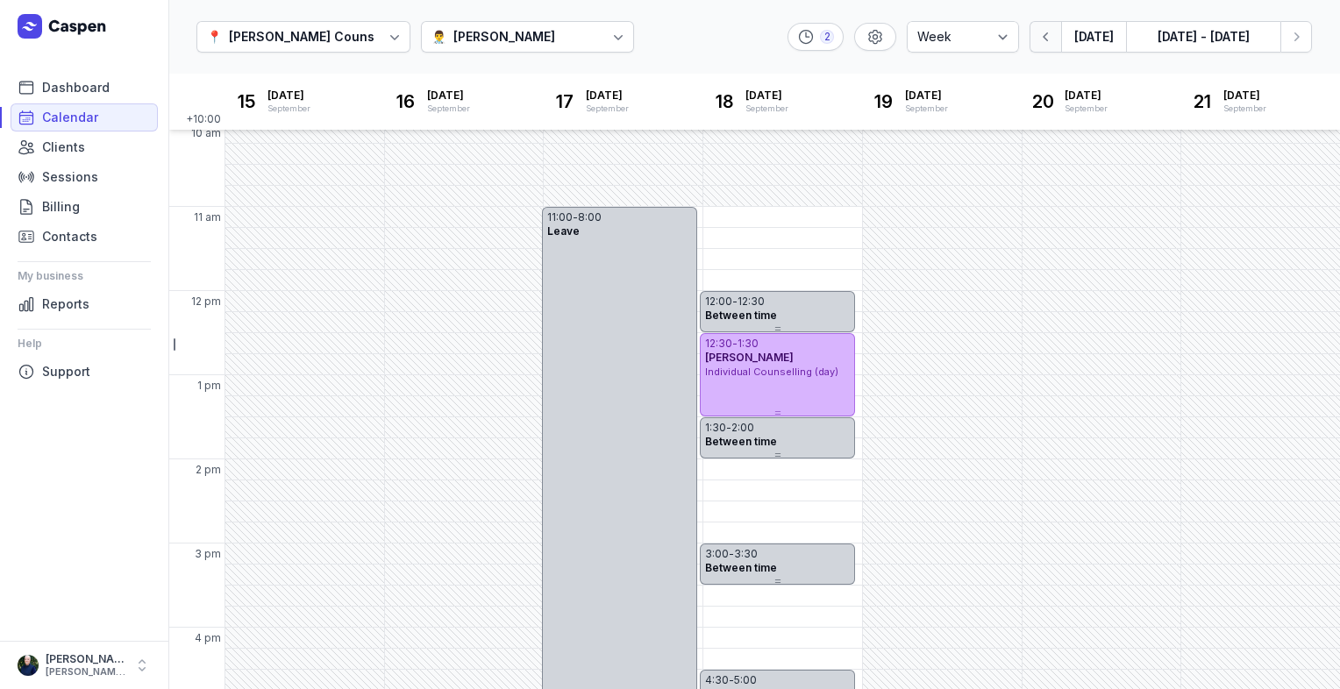
click at [1041, 43] on icon "button" at bounding box center [1046, 37] width 18 height 18
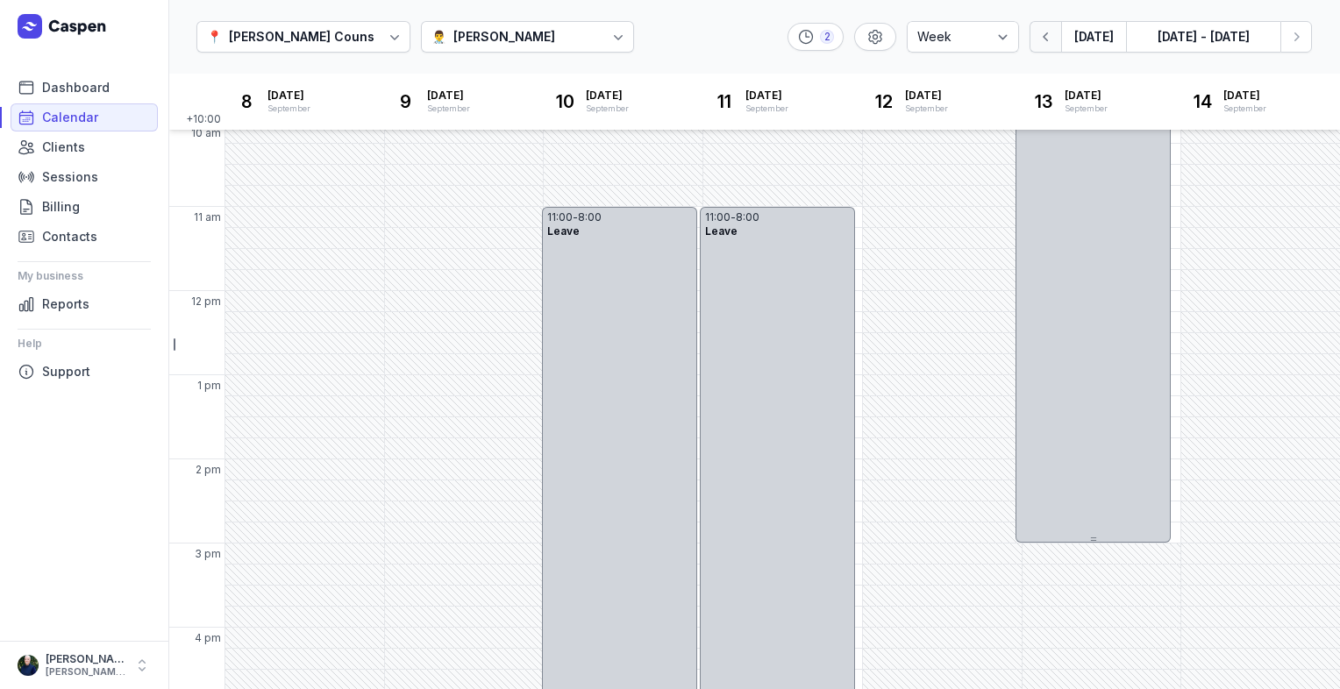
click at [1041, 43] on icon "button" at bounding box center [1046, 37] width 18 height 18
